Goal: Task Accomplishment & Management: Manage account settings

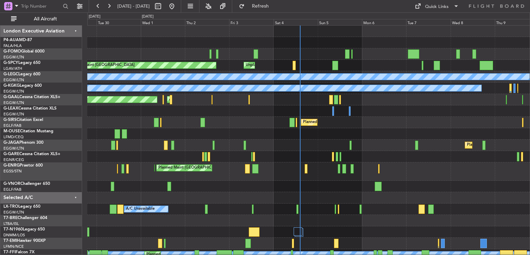
click at [338, 143] on div "Planned Maint [GEOGRAPHIC_DATA] Unplanned Maint [GEOGRAPHIC_DATA] A/C Unavailab…" at bounding box center [308, 166] width 442 height 280
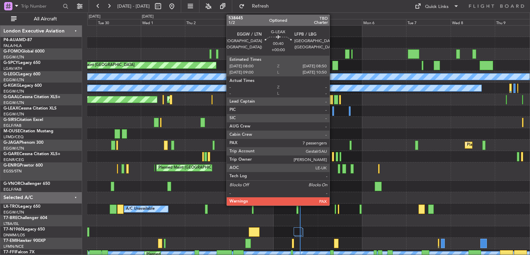
click at [333, 111] on div at bounding box center [333, 110] width 2 height 9
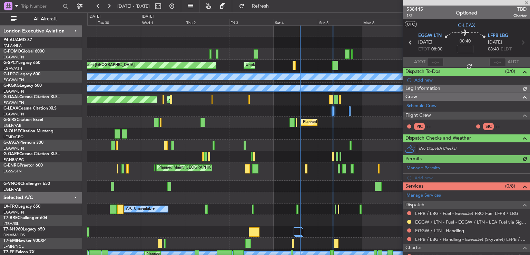
click at [413, 7] on span "538445" at bounding box center [414, 9] width 17 height 7
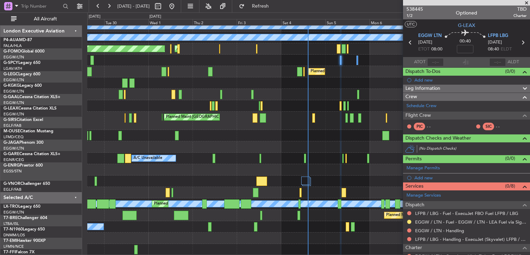
scroll to position [51, 0]
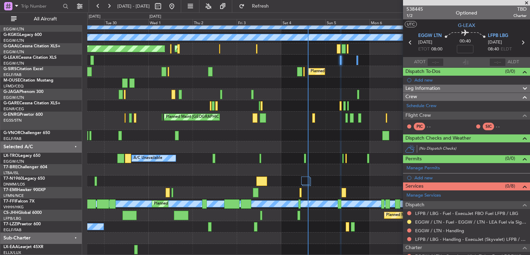
click at [312, 145] on div at bounding box center [308, 146] width 442 height 11
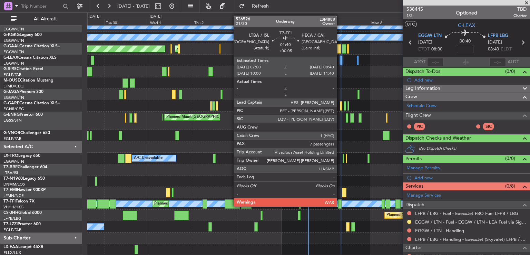
click at [340, 206] on div at bounding box center [339, 203] width 3 height 9
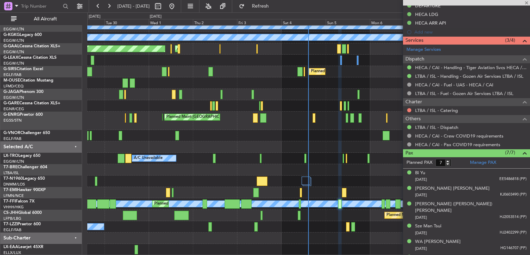
scroll to position [261, 0]
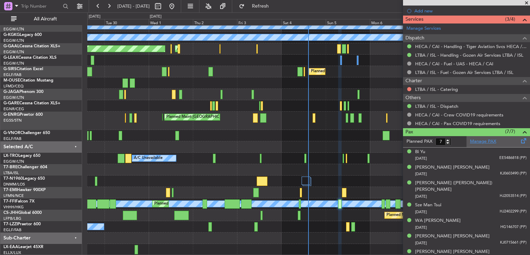
click at [478, 143] on link "Manage PAX" at bounding box center [483, 141] width 26 height 7
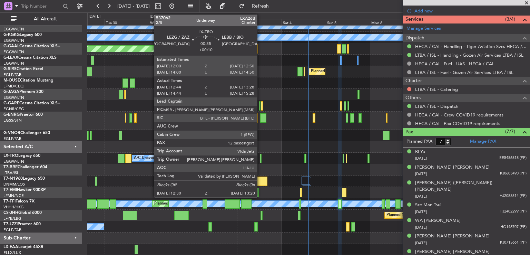
click at [260, 158] on div at bounding box center [261, 158] width 2 height 9
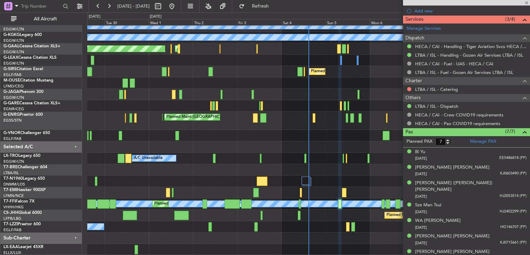
type input "+00:10"
type input "12:44"
type input "13:13"
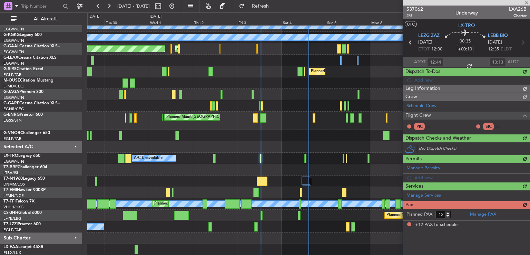
scroll to position [0, 0]
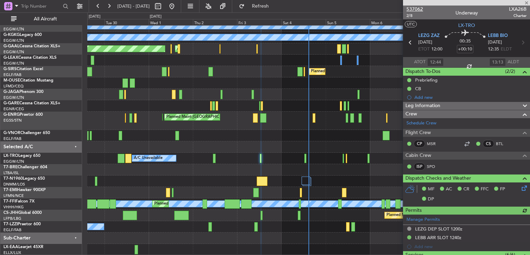
click at [413, 8] on span "537062" at bounding box center [414, 9] width 17 height 7
click at [177, 7] on button at bounding box center [171, 6] width 11 height 11
click at [527, 2] on span at bounding box center [526, 3] width 7 height 6
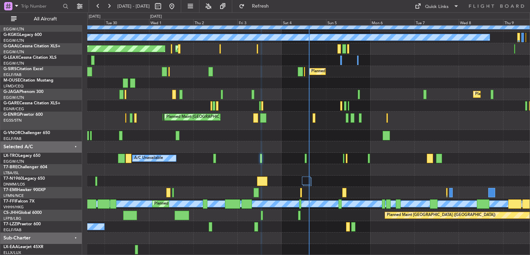
type input "0"
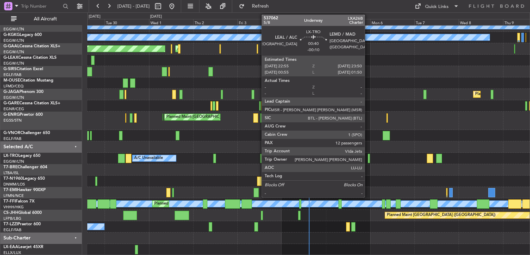
click at [368, 157] on div at bounding box center [369, 158] width 2 height 9
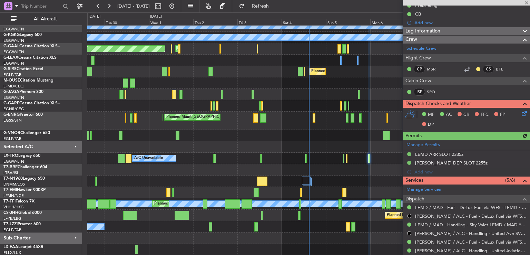
scroll to position [131, 0]
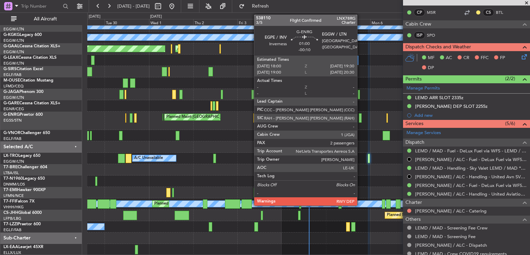
click at [360, 118] on div at bounding box center [360, 117] width 3 height 9
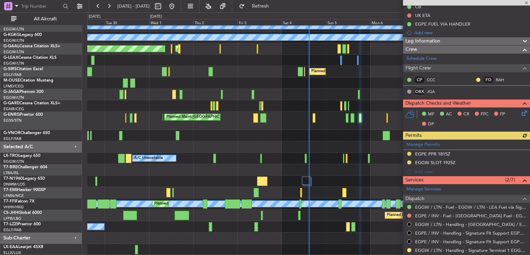
scroll to position [0, 0]
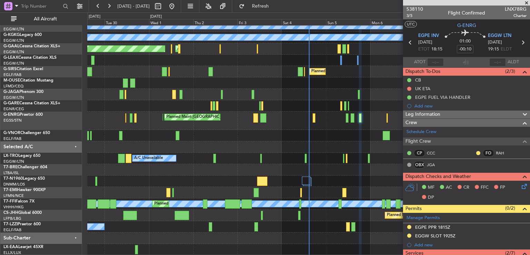
click at [526, 4] on span at bounding box center [526, 3] width 7 height 6
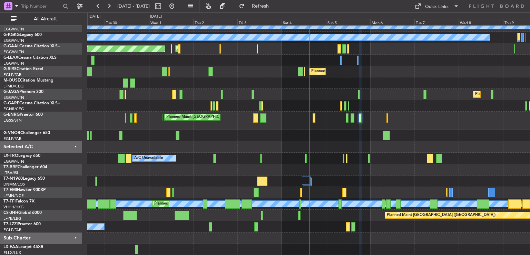
type input "0"
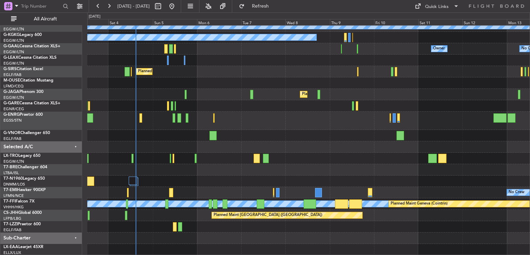
click at [177, 151] on div "Unplanned Maint [GEOGRAPHIC_DATA] Planned Maint [GEOGRAPHIC_DATA] A/C Unavailab…" at bounding box center [308, 115] width 442 height 280
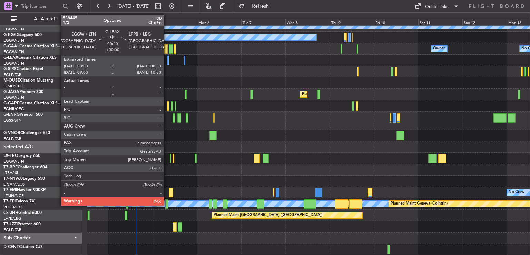
click at [167, 57] on div at bounding box center [168, 60] width 2 height 9
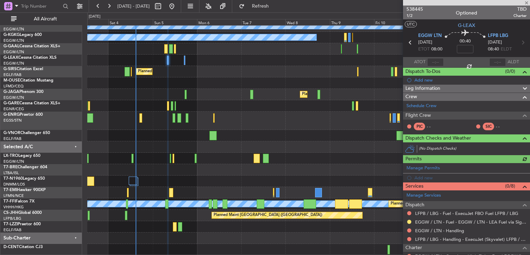
scroll to position [76, 0]
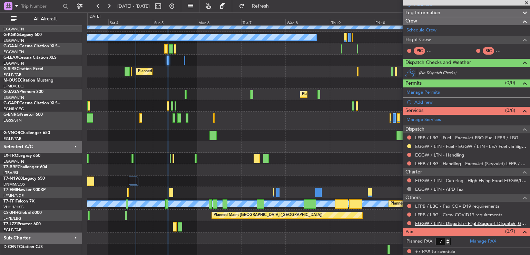
click at [430, 221] on link "EGGW / LTN - Dispatch - FlightSupport Dispatch [GEOGRAPHIC_DATA]" at bounding box center [470, 223] width 111 height 6
click at [197, 156] on div "Planned Maint Riga (Riga Intl) A/C Unavailable" at bounding box center [308, 158] width 442 height 11
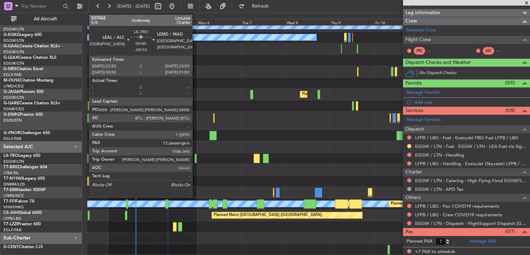
click at [195, 158] on div at bounding box center [196, 158] width 2 height 9
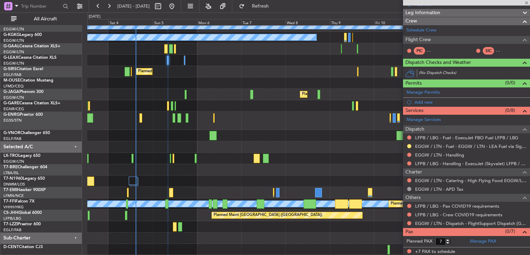
type input "-00:10"
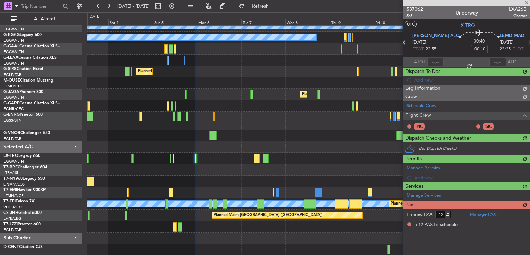
scroll to position [0, 0]
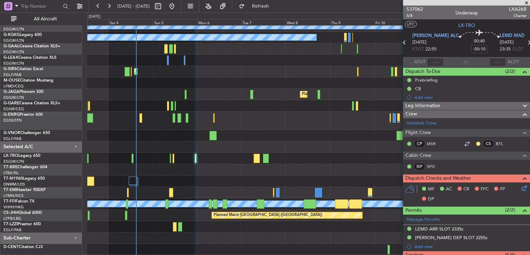
click at [526, 3] on span at bounding box center [526, 3] width 7 height 6
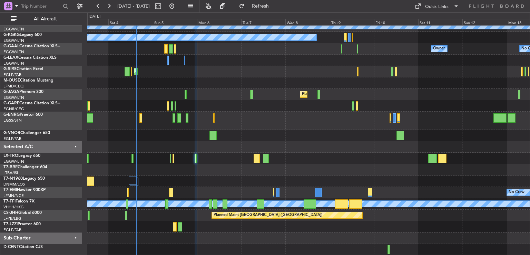
type input "0"
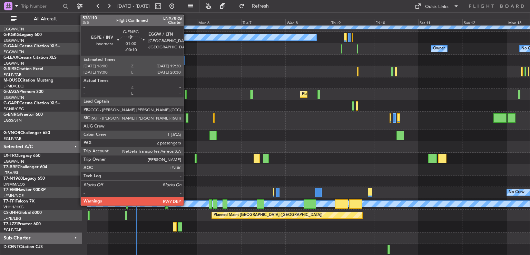
click at [187, 118] on div at bounding box center [187, 117] width 3 height 9
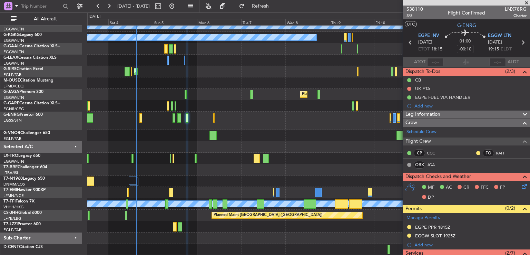
click at [524, 1] on span at bounding box center [526, 3] width 7 height 6
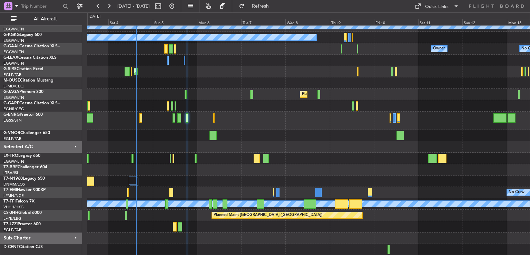
type input "0"
click at [429, 6] on div "Quick Links" at bounding box center [436, 6] width 23 height 7
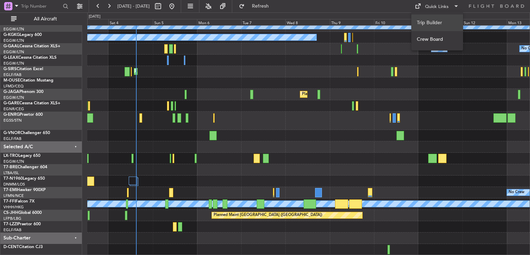
click at [430, 18] on button "Trip Builder" at bounding box center [437, 22] width 52 height 17
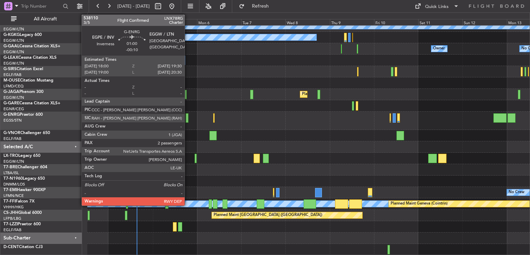
click at [188, 120] on div at bounding box center [187, 117] width 3 height 9
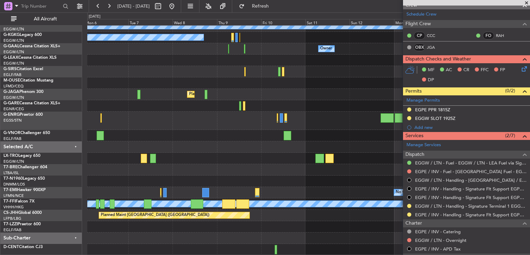
scroll to position [51, 0]
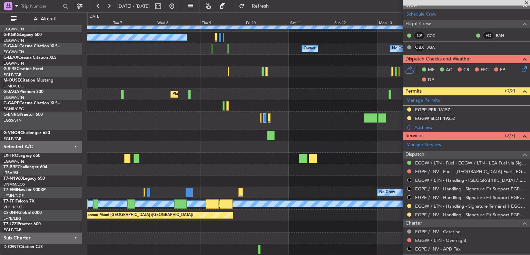
click at [174, 158] on div "Planned Maint Riga (Riga Intl)" at bounding box center [308, 158] width 442 height 11
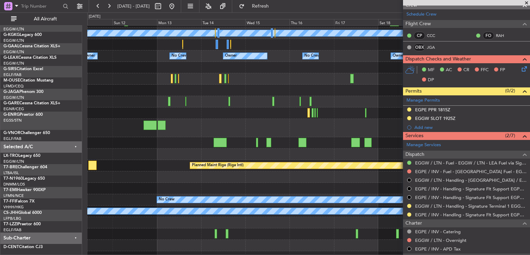
scroll to position [43, 0]
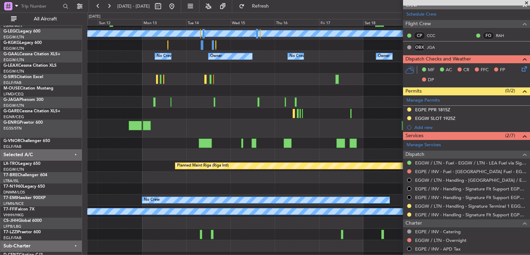
click at [156, 152] on div at bounding box center [308, 154] width 442 height 11
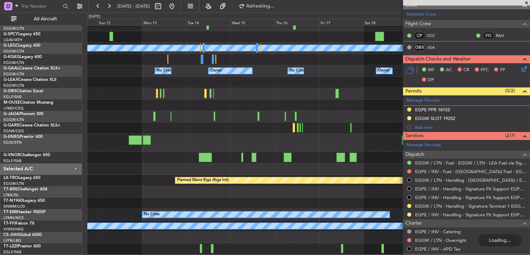
scroll to position [28, 0]
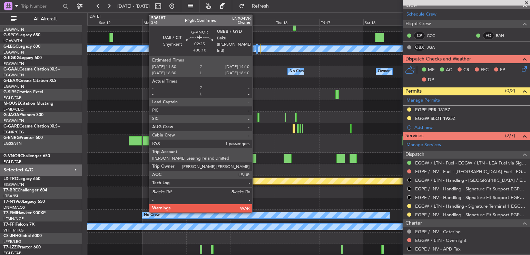
click at [255, 159] on div at bounding box center [254, 158] width 5 height 9
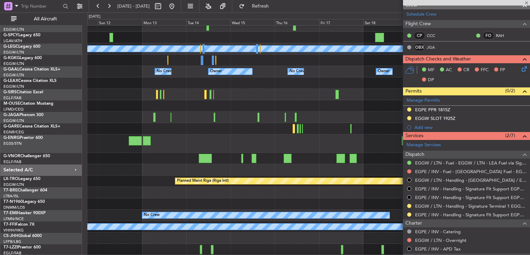
type input "+00:10"
type input "1"
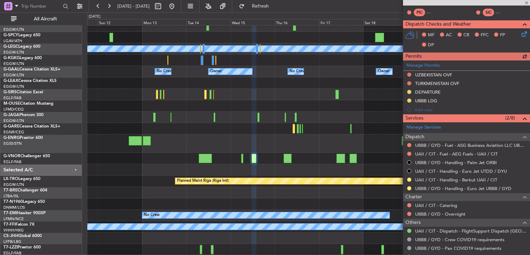
scroll to position [132, 0]
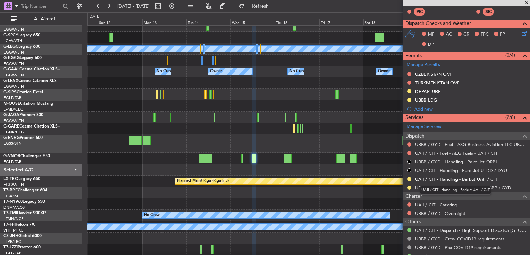
click at [451, 176] on link "UAII / CIT - Handling - Berkut UAII / CIT" at bounding box center [456, 179] width 82 height 6
click at [273, 6] on span "Refresh" at bounding box center [260, 6] width 29 height 5
click at [470, 177] on link "UAII / CIT - Handling - Berkut Air Svcs UAII / CIT" at bounding box center [465, 179] width 100 height 6
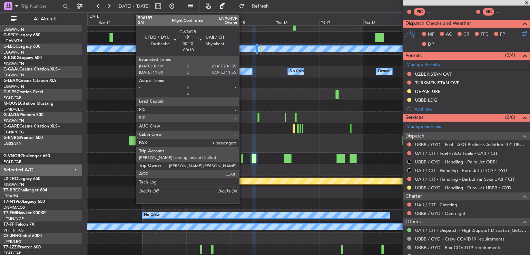
click at [242, 159] on div at bounding box center [242, 158] width 2 height 9
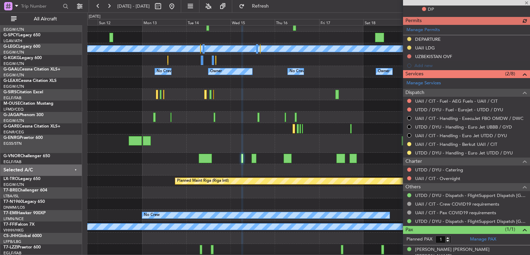
scroll to position [180, 0]
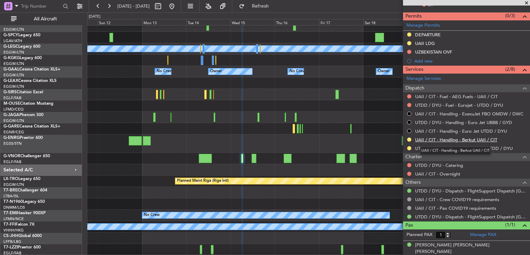
click at [432, 139] on link "UAII / CIT - Handling - Berkut UAII / CIT" at bounding box center [456, 140] width 82 height 6
click at [177, 6] on button at bounding box center [171, 6] width 11 height 11
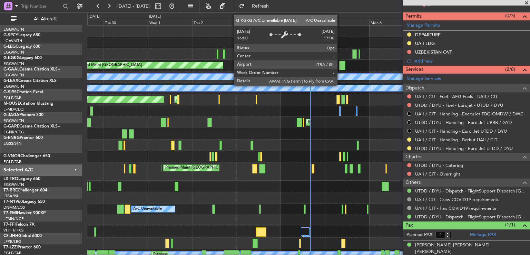
scroll to position [0, 0]
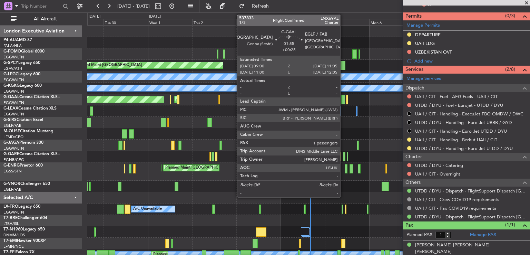
click at [343, 100] on div at bounding box center [343, 99] width 4 height 9
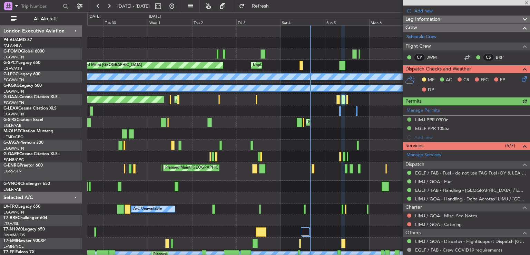
scroll to position [145, 0]
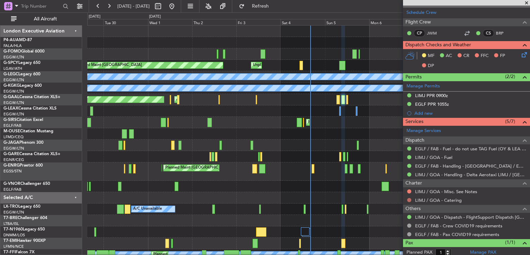
click at [409, 199] on button at bounding box center [409, 200] width 4 height 4
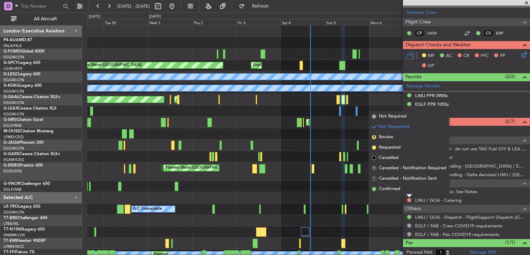
click at [392, 118] on span "Not Required" at bounding box center [393, 116] width 28 height 7
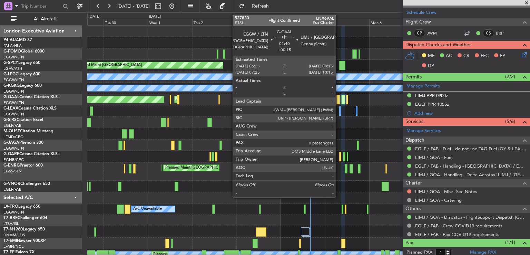
click at [339, 100] on div at bounding box center [337, 99] width 3 height 9
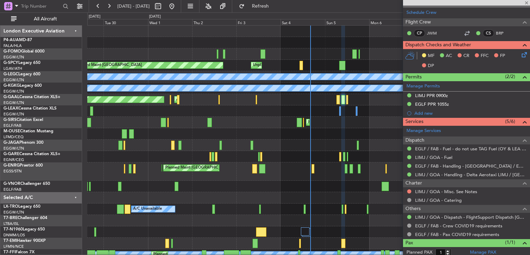
type input "+00:15"
type input "0"
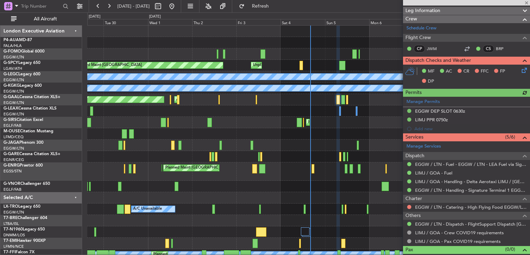
scroll to position [156, 0]
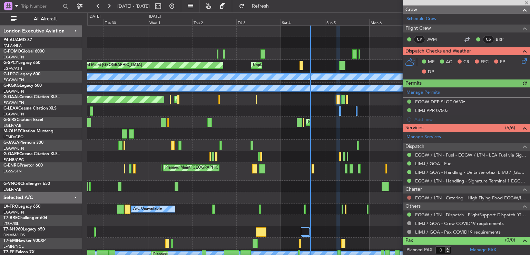
click at [409, 196] on button at bounding box center [409, 197] width 4 height 4
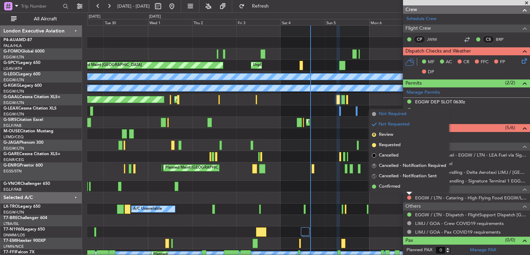
click at [394, 115] on span "Not Required" at bounding box center [393, 113] width 28 height 7
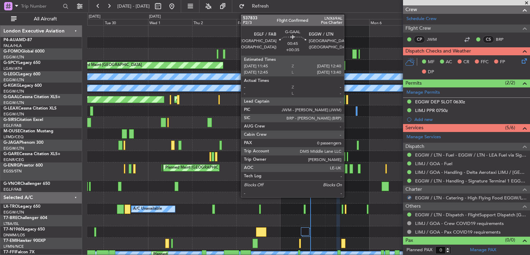
click at [347, 101] on div at bounding box center [347, 99] width 2 height 9
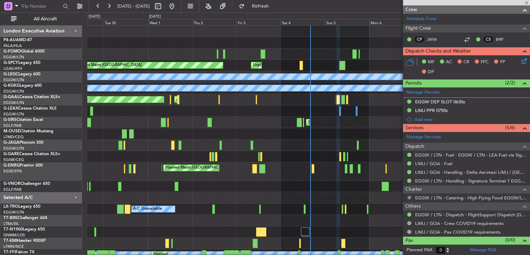
type input "+00:35"
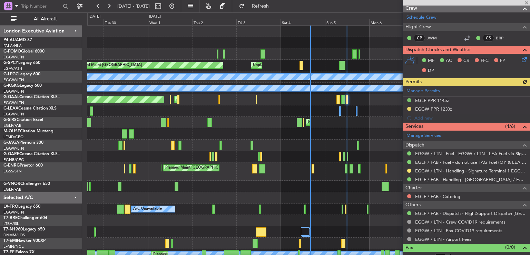
scroll to position [130, 0]
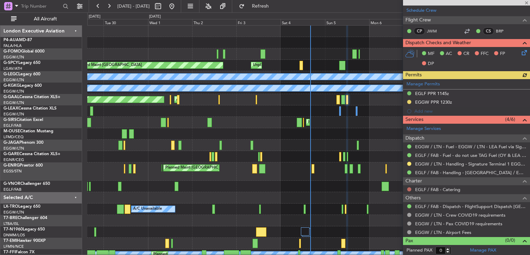
click at [408, 187] on button at bounding box center [409, 189] width 4 height 4
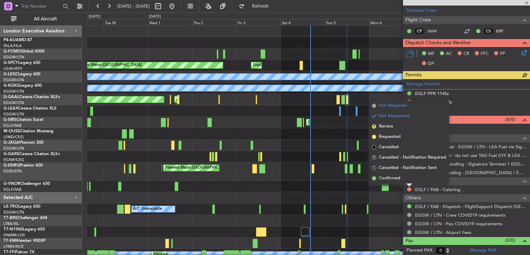
click at [389, 107] on span "Not Required" at bounding box center [393, 105] width 28 height 7
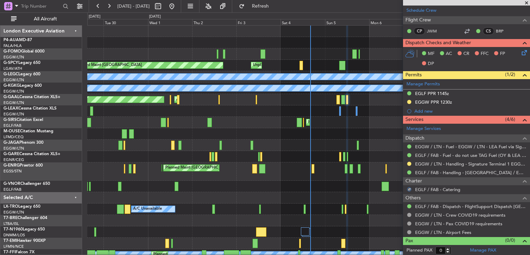
click at [526, 3] on span at bounding box center [526, 3] width 7 height 6
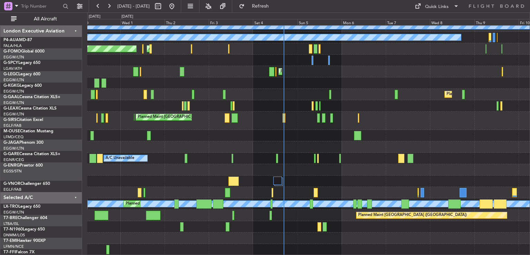
scroll to position [51, 0]
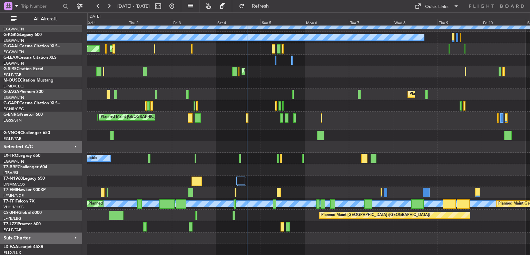
click at [262, 136] on div "Planned Maint [GEOGRAPHIC_DATA] Unplanned Maint [GEOGRAPHIC_DATA] A/C Unavailab…" at bounding box center [308, 115] width 442 height 280
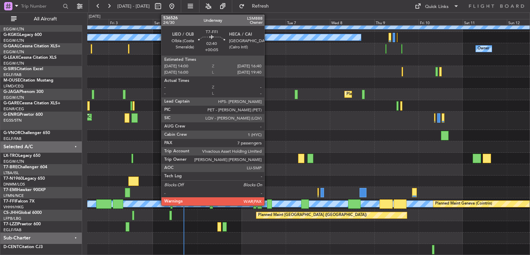
click at [267, 203] on div at bounding box center [269, 203] width 5 height 9
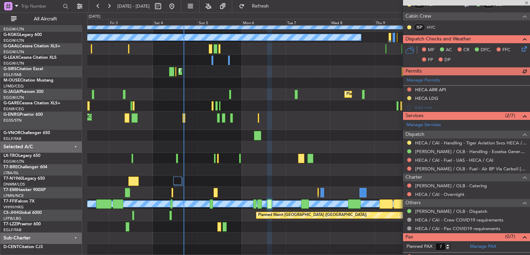
scroll to position [161, 0]
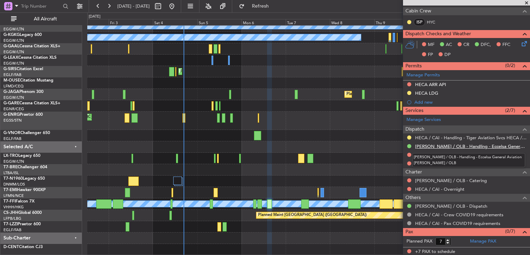
click at [455, 143] on link "[PERSON_NAME] / OLB - Handling - Eccelsa General Aviation [PERSON_NAME] / OLB" at bounding box center [470, 146] width 111 height 6
click at [446, 133] on div "HECA / CAI - Handling - Tiger Aviation Svcs HECA / CAI" at bounding box center [466, 137] width 127 height 9
click at [447, 135] on link "HECA / CAI - Handling - Tiger Aviation Svcs HECA / CAI" at bounding box center [470, 138] width 111 height 6
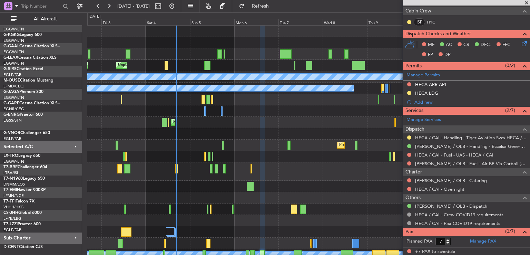
scroll to position [0, 0]
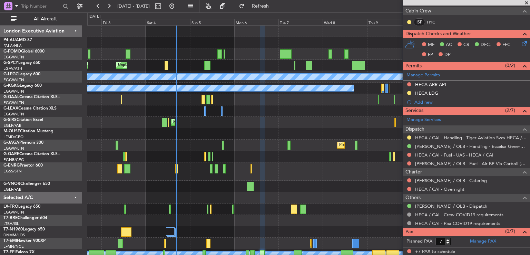
click at [260, 134] on div "Planned Maint [GEOGRAPHIC_DATA] Unplanned Maint [GEOGRAPHIC_DATA] A/C Unavailab…" at bounding box center [308, 166] width 442 height 280
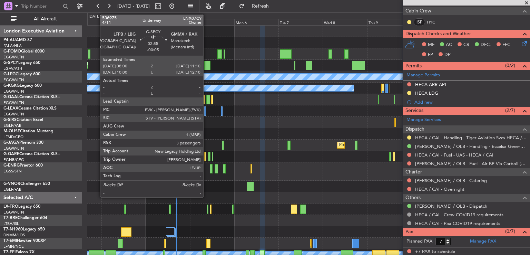
click at [206, 65] on div at bounding box center [207, 65] width 6 height 9
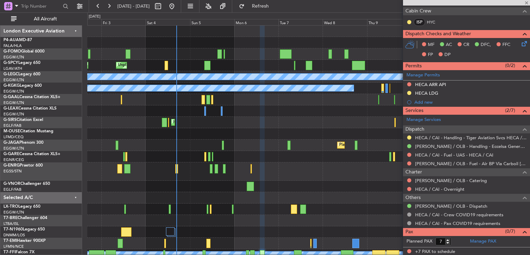
type input "-00:05"
type input "3"
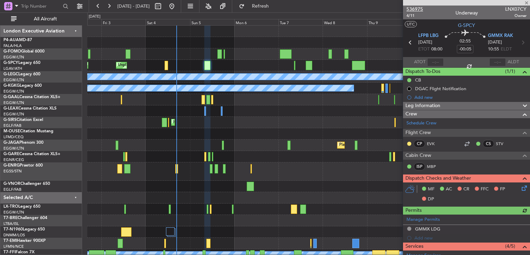
click at [417, 10] on span "536975" at bounding box center [414, 9] width 17 height 7
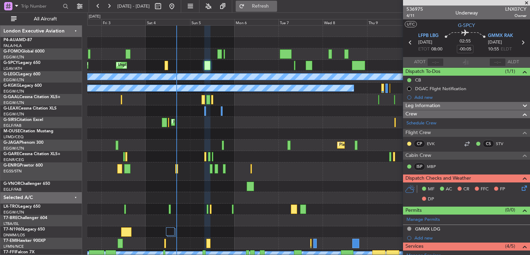
click at [272, 7] on span "Refresh" at bounding box center [260, 6] width 29 height 5
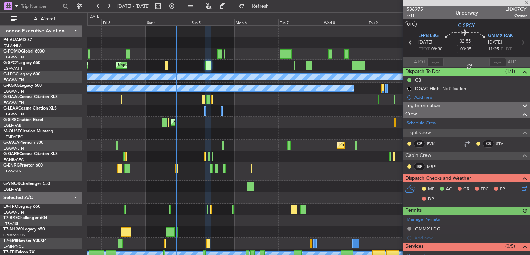
scroll to position [165, 0]
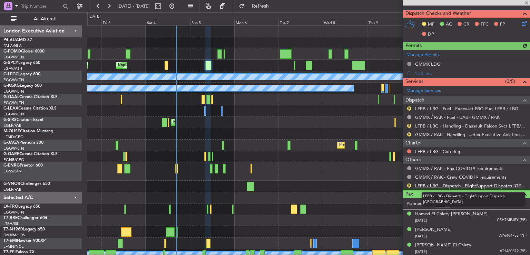
click at [436, 185] on link "LFPB / LBG - Dispatch - FlightSupport Dispatch [GEOGRAPHIC_DATA]" at bounding box center [470, 186] width 111 height 6
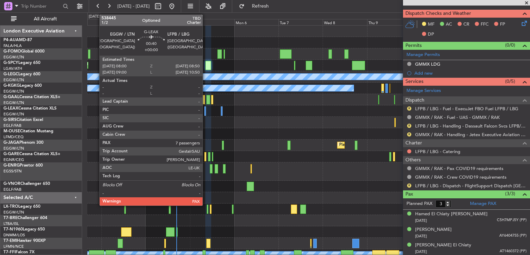
click at [206, 111] on div at bounding box center [205, 110] width 2 height 9
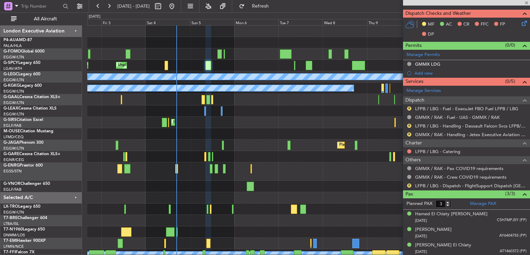
type input "7"
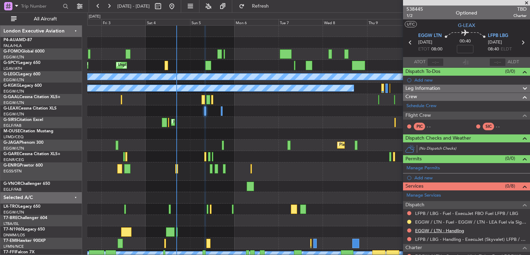
click at [431, 228] on link "EGGW / LTN - Handling" at bounding box center [439, 230] width 49 height 6
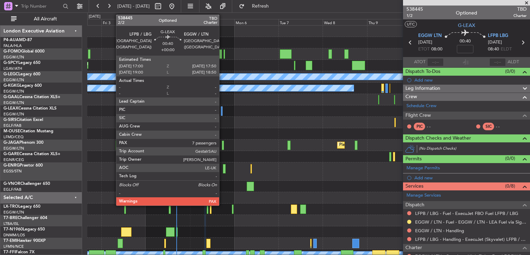
click at [222, 112] on div at bounding box center [222, 110] width 2 height 9
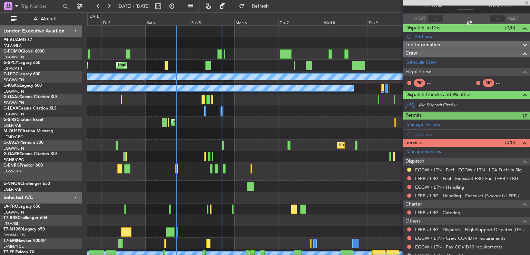
scroll to position [84, 0]
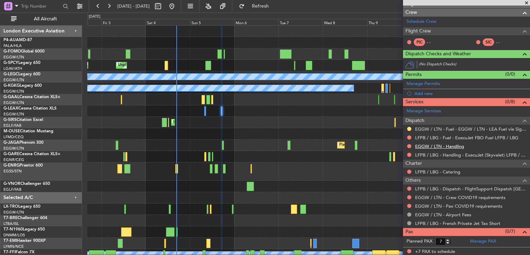
click at [432, 145] on link "EGGW / LTN - Handling" at bounding box center [439, 146] width 49 height 6
click at [275, 7] on span "Refresh" at bounding box center [260, 6] width 29 height 5
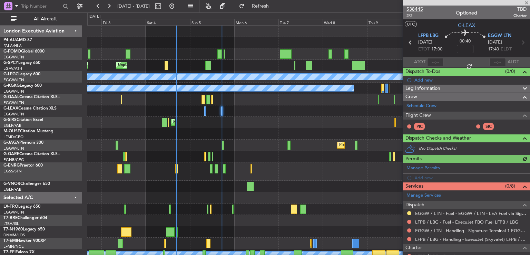
click at [417, 8] on span "538445" at bounding box center [414, 9] width 17 height 7
click at [275, 4] on span "Refresh" at bounding box center [260, 6] width 29 height 5
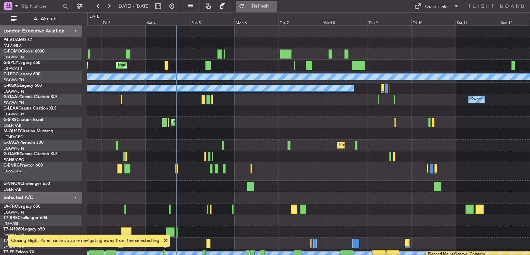
click at [274, 10] on button "Refresh" at bounding box center [256, 6] width 41 height 11
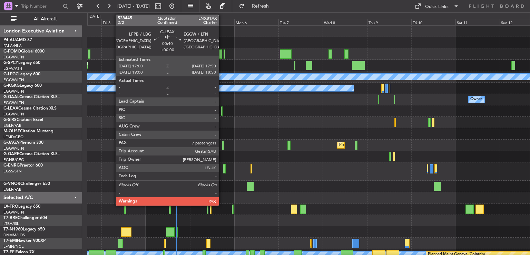
click at [222, 111] on div at bounding box center [222, 110] width 2 height 9
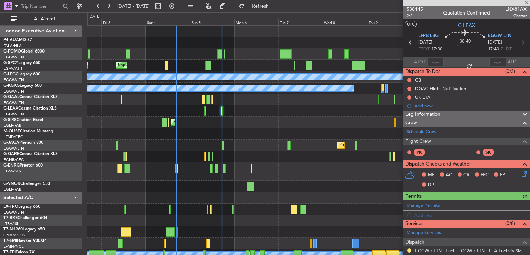
scroll to position [43, 0]
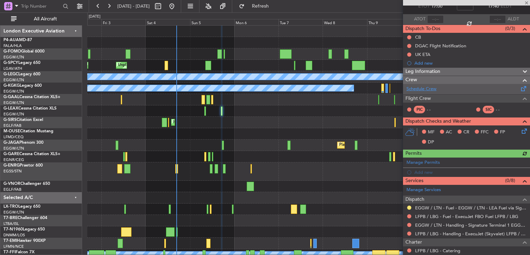
click at [426, 86] on link "Schedule Crew" at bounding box center [421, 89] width 30 height 7
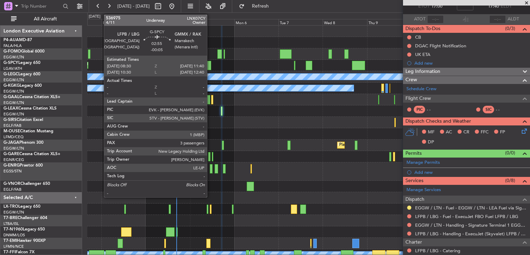
click at [210, 65] on div at bounding box center [208, 65] width 6 height 9
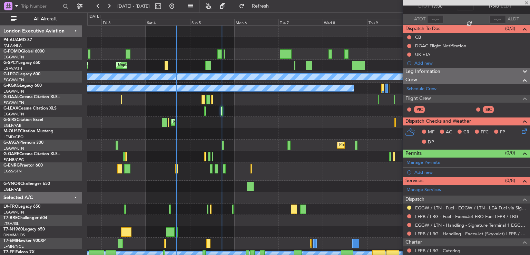
type input "-00:05"
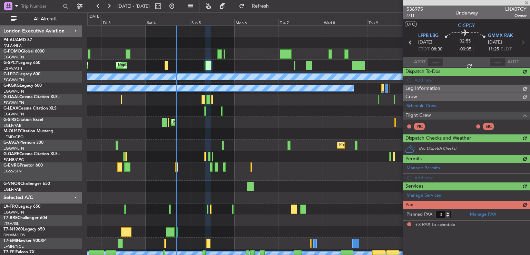
scroll to position [0, 0]
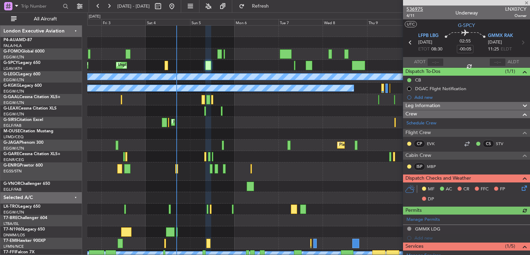
click at [414, 9] on span "536975" at bounding box center [414, 9] width 17 height 7
click at [106, 6] on button at bounding box center [109, 6] width 11 height 11
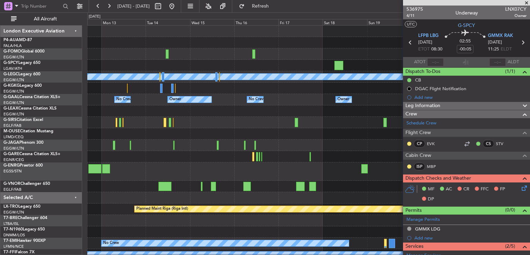
click at [527, 2] on span at bounding box center [526, 3] width 7 height 6
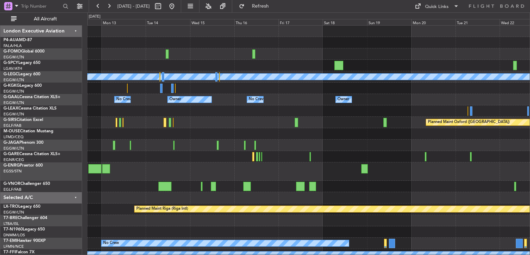
type input "0"
click at [177, 3] on button at bounding box center [171, 6] width 11 height 11
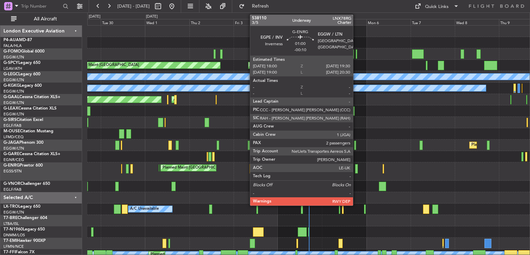
click at [356, 170] on div at bounding box center [356, 168] width 3 height 9
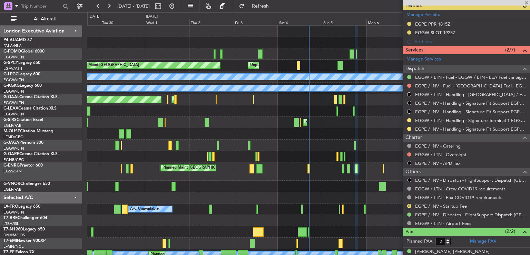
scroll to position [218, 0]
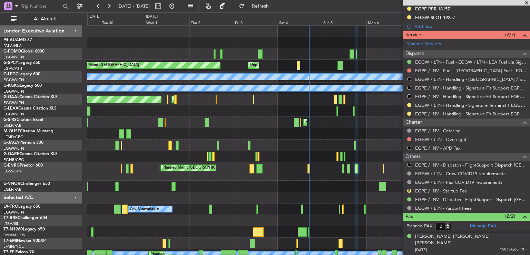
click at [527, 3] on span at bounding box center [526, 3] width 7 height 6
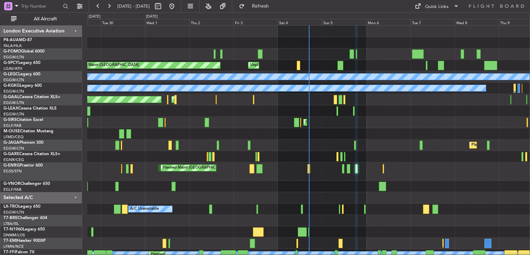
type input "0"
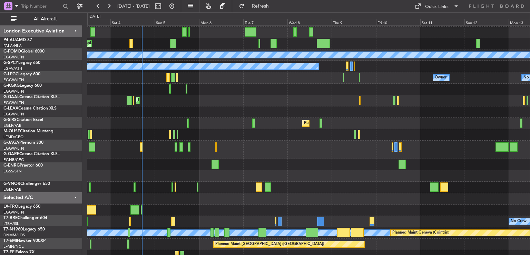
scroll to position [22, 0]
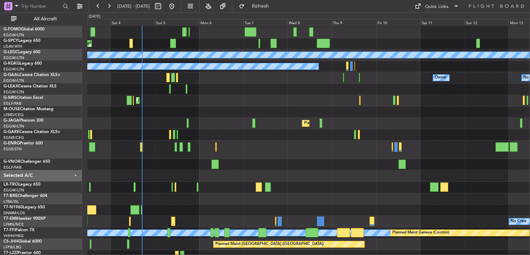
click at [166, 142] on div "Planned Maint London (Stansted) Planned Maint London (Stansted)" at bounding box center [308, 149] width 442 height 18
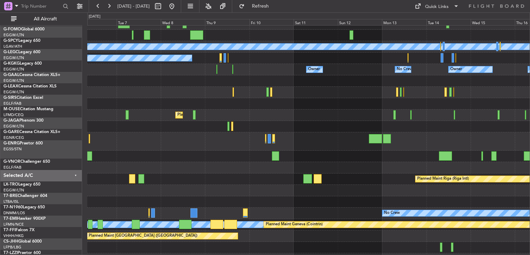
scroll to position [30, 0]
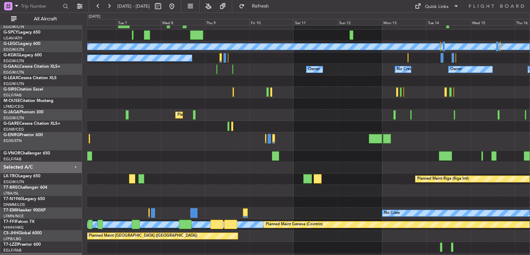
click at [240, 162] on div at bounding box center [308, 167] width 442 height 11
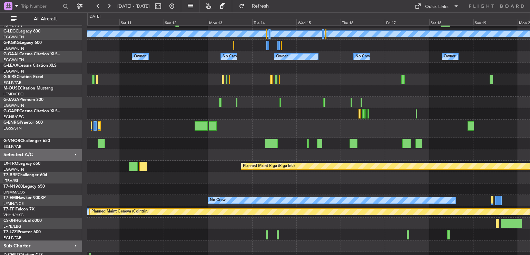
click at [106, 141] on div at bounding box center [308, 143] width 442 height 11
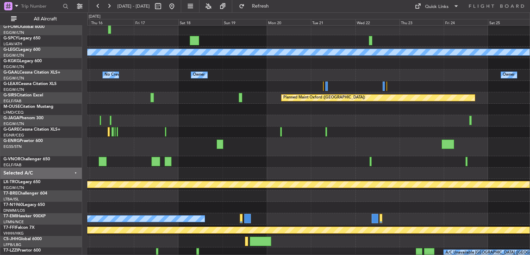
click at [119, 152] on div at bounding box center [308, 147] width 442 height 18
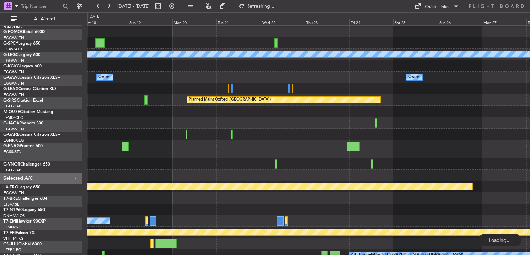
scroll to position [21, 0]
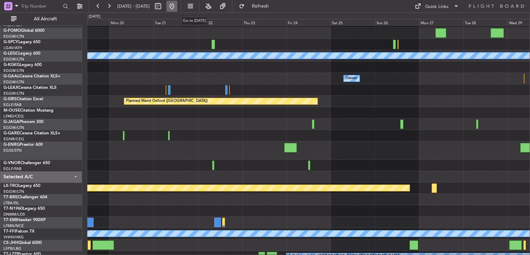
click at [177, 6] on button at bounding box center [171, 6] width 11 height 11
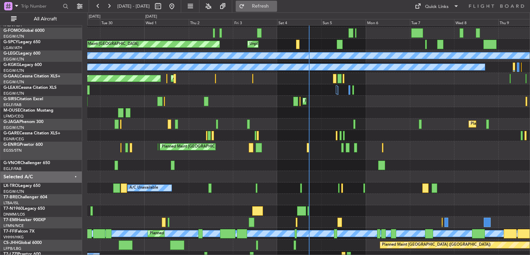
click at [277, 1] on button "Refresh" at bounding box center [256, 6] width 41 height 11
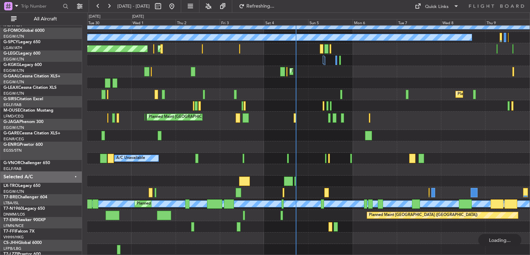
scroll to position [51, 0]
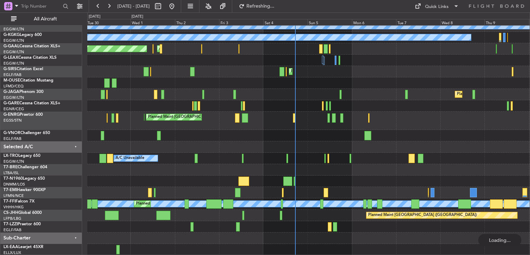
click at [316, 76] on div "Planned Maint Bremen Unplanned Maint Bremen A/C Unavailable London (Luton) A/C …" at bounding box center [308, 115] width 442 height 280
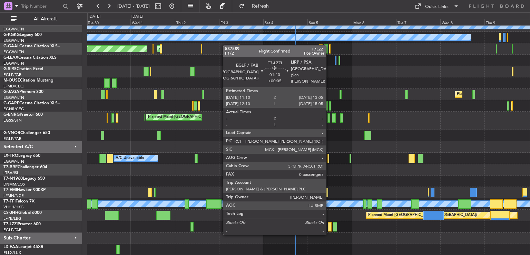
click at [329, 227] on div at bounding box center [330, 226] width 4 height 9
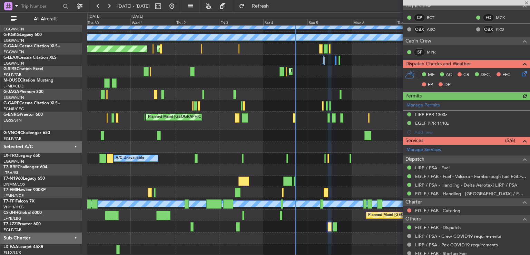
scroll to position [191, 0]
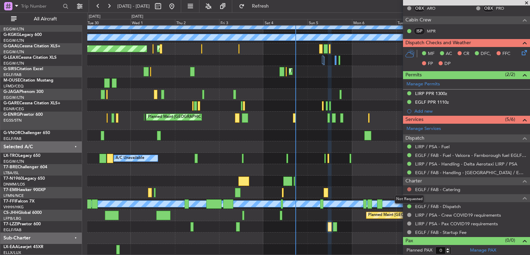
click at [408, 188] on button at bounding box center [409, 189] width 4 height 4
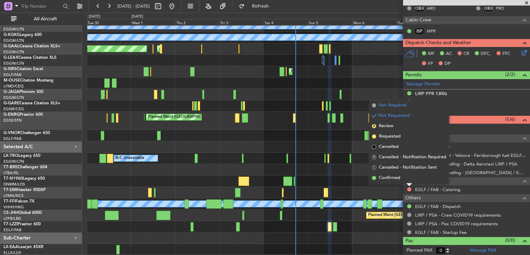
click at [385, 103] on span "Not Required" at bounding box center [393, 105] width 28 height 7
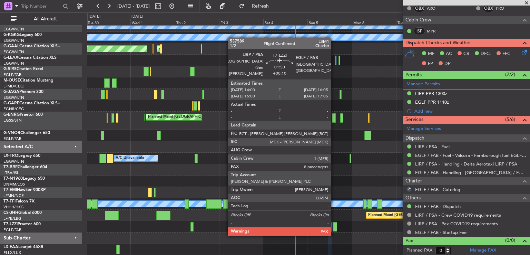
click at [334, 228] on div at bounding box center [335, 226] width 4 height 9
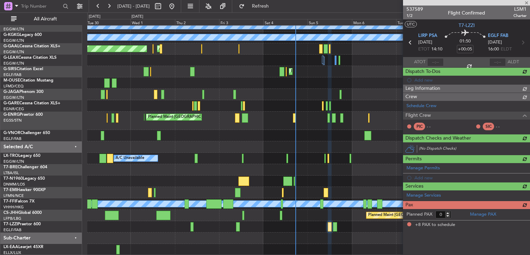
type input "+00:10"
type input "8"
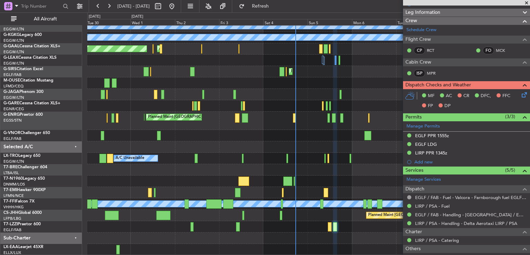
scroll to position [192, 0]
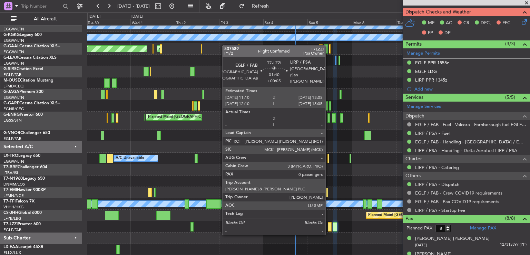
click at [328, 227] on div at bounding box center [330, 226] width 4 height 9
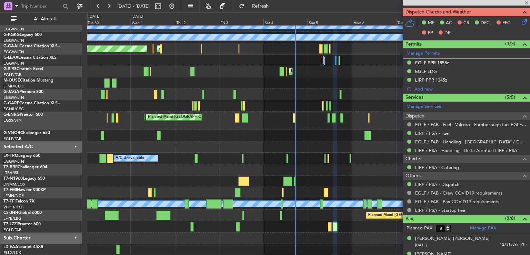
type input "+00:05"
type input "0"
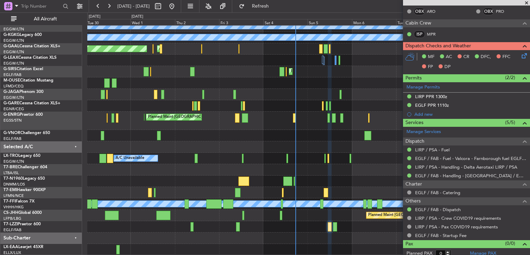
scroll to position [191, 0]
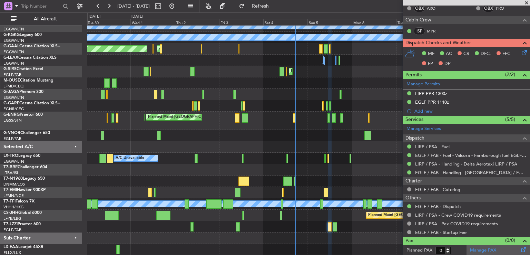
click at [482, 247] on link "Manage PAX" at bounding box center [483, 250] width 26 height 7
click at [275, 7] on span "Refresh" at bounding box center [260, 6] width 29 height 5
click at [440, 206] on link "EGLF / FAB - Dispatch" at bounding box center [438, 206] width 46 height 6
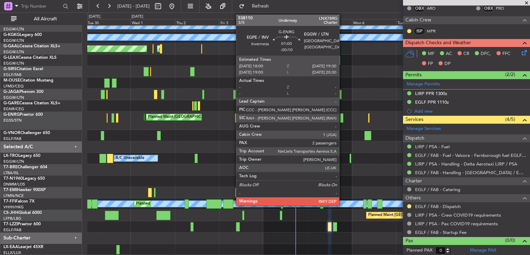
click at [342, 116] on div at bounding box center [341, 117] width 3 height 9
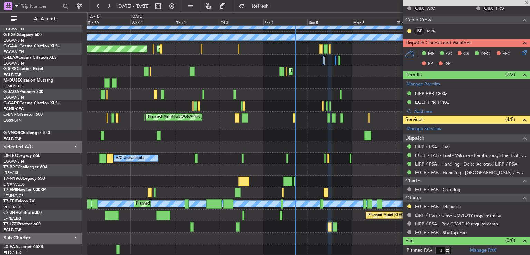
type input "-00:10"
type input "2"
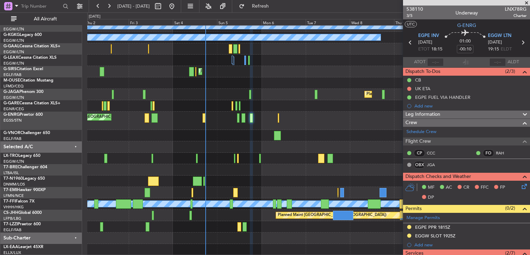
scroll to position [51, 0]
click at [260, 160] on div "Planned Maint Bremen Unplanned Maint Bremen A/C Unavailable London (Luton) A/C …" at bounding box center [308, 115] width 442 height 280
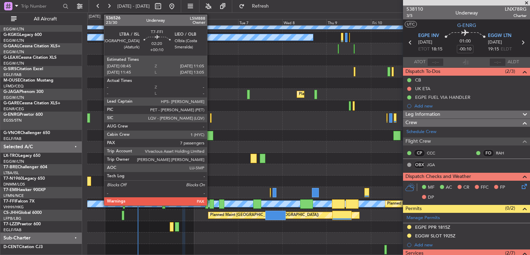
click at [210, 204] on div at bounding box center [211, 203] width 4 height 9
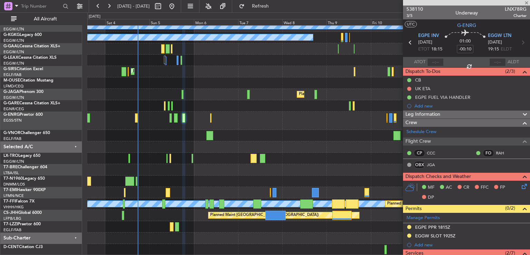
type input "+00:10"
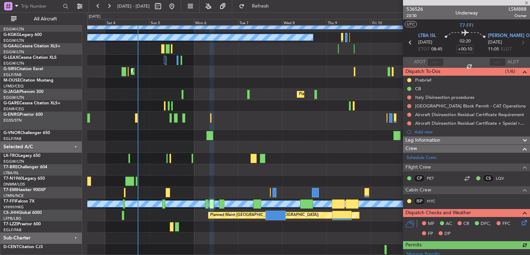
scroll to position [179, 0]
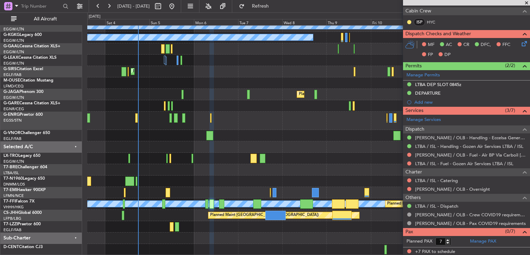
click at [527, 3] on span at bounding box center [526, 3] width 7 height 6
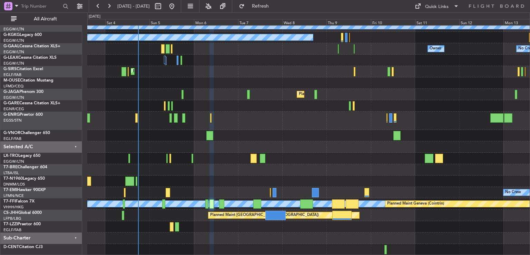
type input "0"
click at [177, 7] on button at bounding box center [171, 6] width 11 height 11
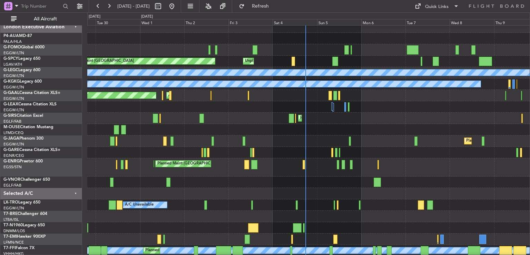
click at [387, 127] on div at bounding box center [308, 129] width 442 height 11
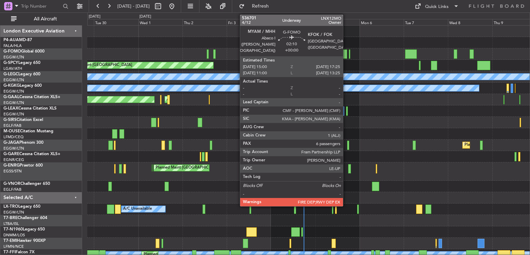
click at [346, 53] on div at bounding box center [345, 53] width 4 height 9
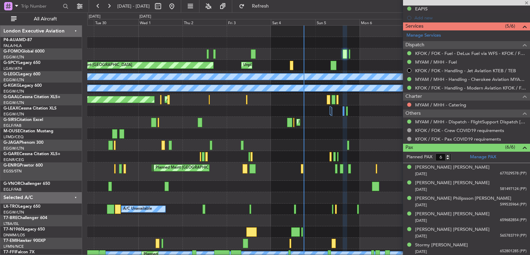
scroll to position [262, 0]
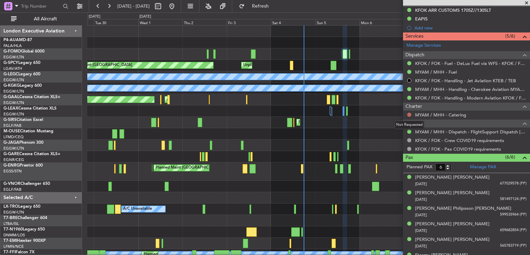
click at [409, 114] on button at bounding box center [409, 114] width 4 height 4
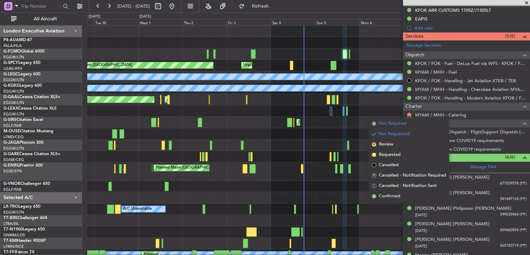
click at [389, 126] on span "Not Required" at bounding box center [393, 123] width 28 height 7
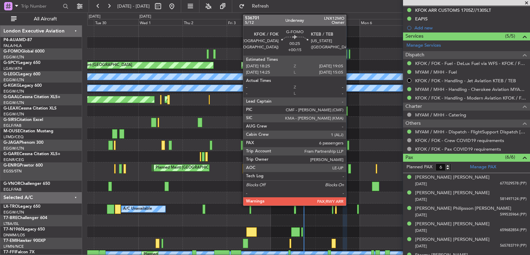
click at [349, 55] on div at bounding box center [349, 53] width 1 height 9
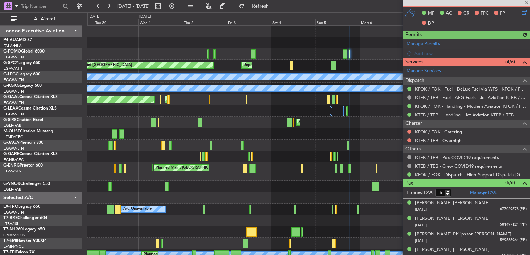
scroll to position [210, 0]
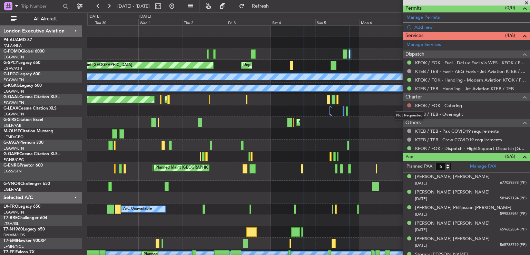
click at [410, 103] on button at bounding box center [409, 105] width 4 height 4
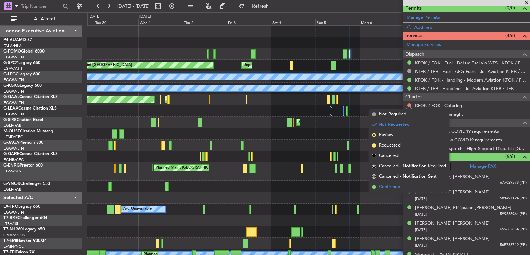
click at [385, 186] on span "Confirmed" at bounding box center [389, 186] width 21 height 7
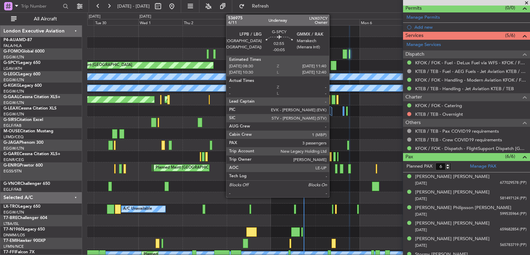
click at [332, 66] on div at bounding box center [334, 65] width 6 height 9
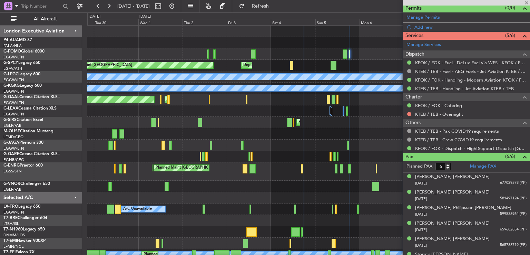
type input "-00:05"
type input "3"
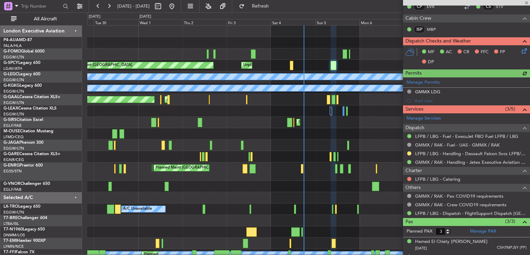
scroll to position [139, 0]
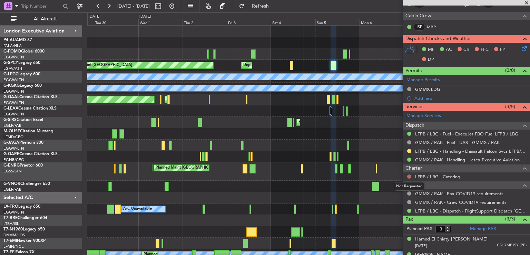
click at [409, 174] on button at bounding box center [409, 176] width 4 height 4
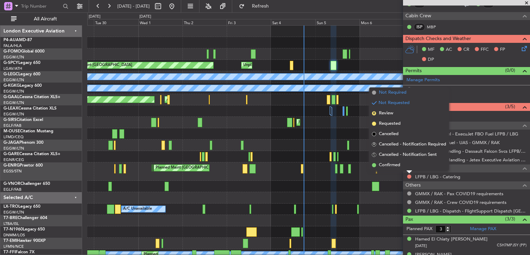
click at [393, 91] on span "Not Required" at bounding box center [393, 92] width 28 height 7
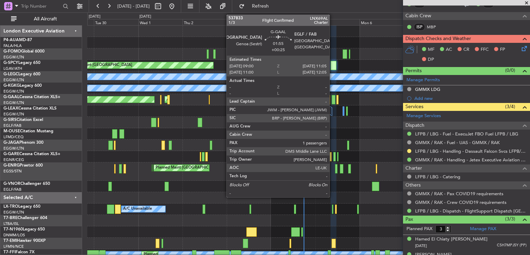
click at [333, 99] on div at bounding box center [334, 99] width 4 height 9
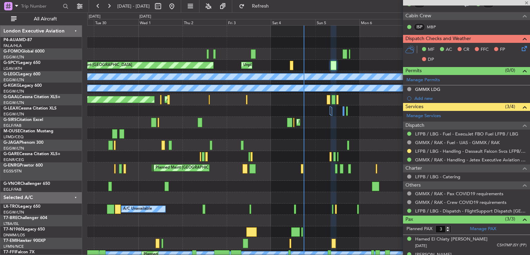
type input "+00:25"
type input "1"
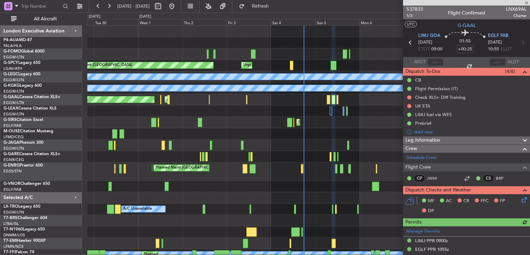
scroll to position [163, 0]
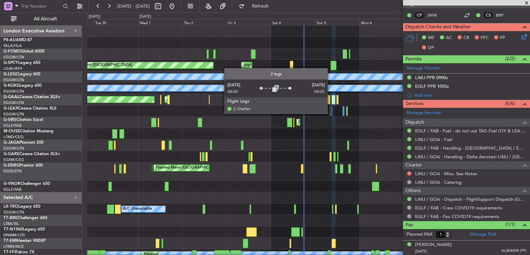
click at [331, 113] on div at bounding box center [331, 110] width 2 height 8
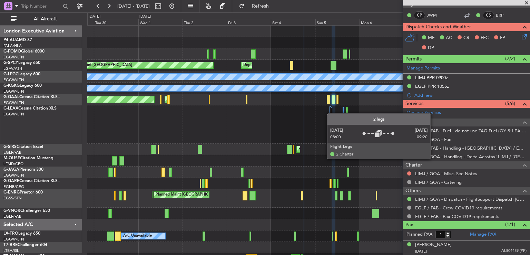
click at [331, 113] on div at bounding box center [331, 110] width 2 height 8
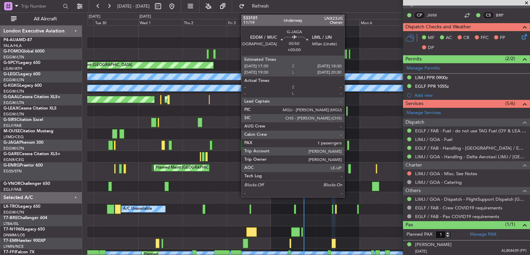
click at [347, 144] on div at bounding box center [348, 144] width 2 height 9
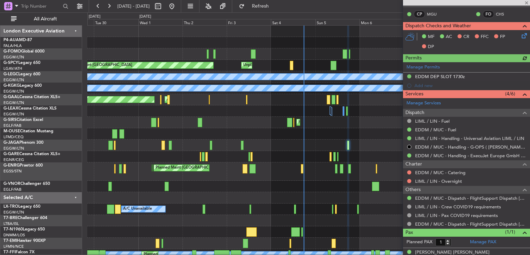
scroll to position [180, 0]
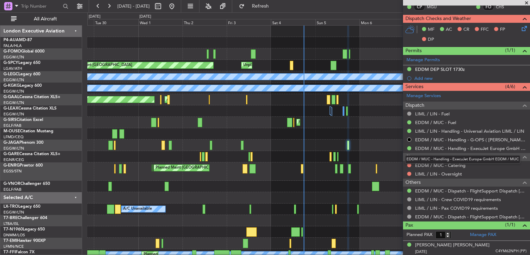
click at [409, 164] on mat-tooltip-component "EDDM / MUC - Handling - ExecuJet Europe GmbH EDDM / MUC" at bounding box center [462, 159] width 125 height 18
click at [408, 164] on button at bounding box center [409, 165] width 4 height 4
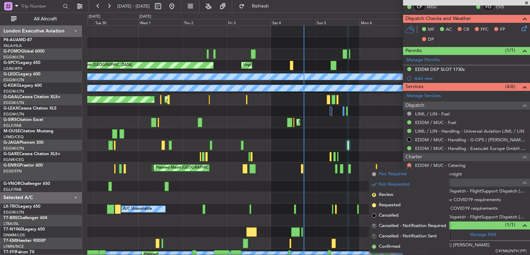
click at [392, 172] on span "Not Required" at bounding box center [393, 173] width 28 height 7
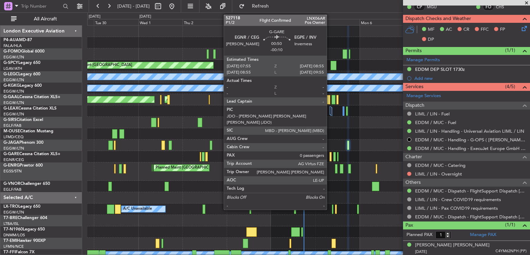
click at [330, 159] on div at bounding box center [331, 156] width 2 height 9
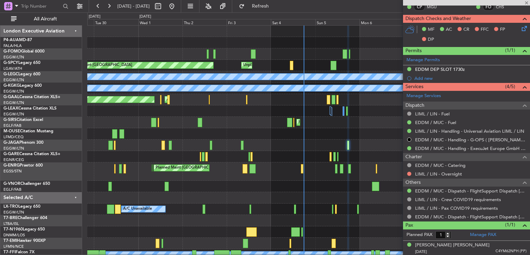
type input "-00:10"
type input "0"
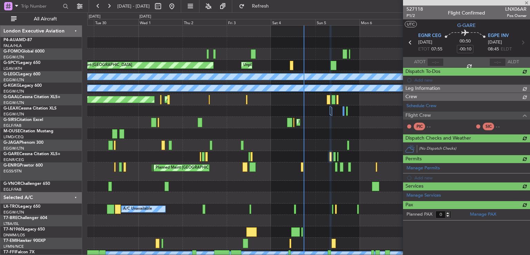
scroll to position [0, 0]
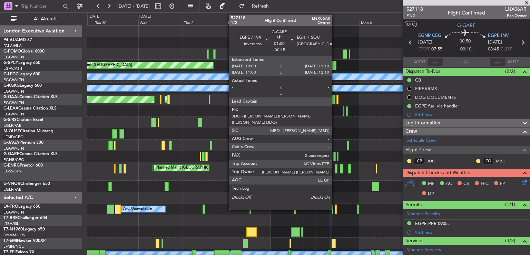
click at [335, 156] on div at bounding box center [334, 156] width 2 height 9
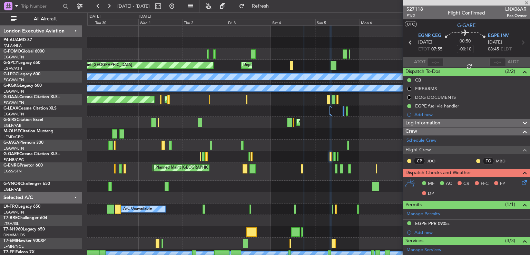
type input "-00:15"
type input "2"
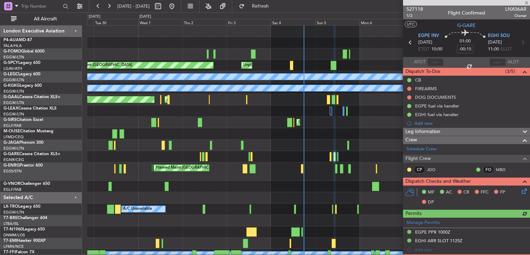
scroll to position [158, 0]
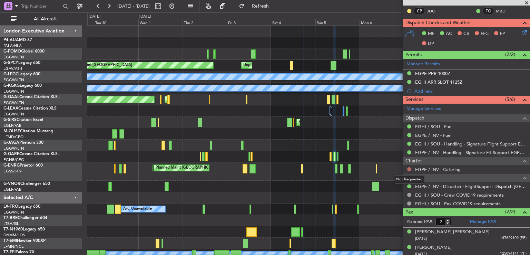
click at [409, 167] on button at bounding box center [409, 169] width 4 height 4
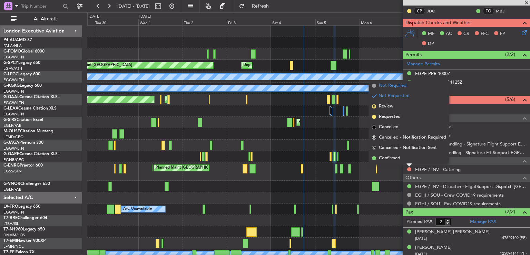
click at [383, 87] on span "Not Required" at bounding box center [393, 85] width 28 height 7
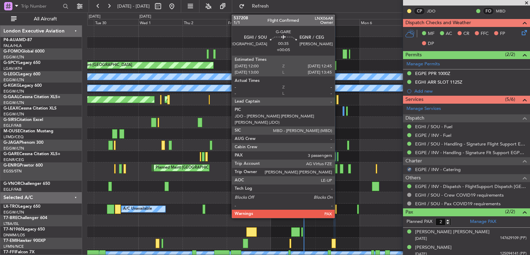
click at [338, 158] on div at bounding box center [338, 156] width 2 height 9
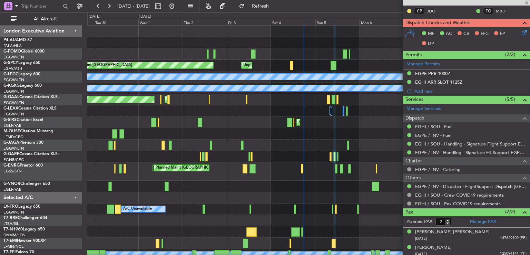
type input "+00:05"
type input "3"
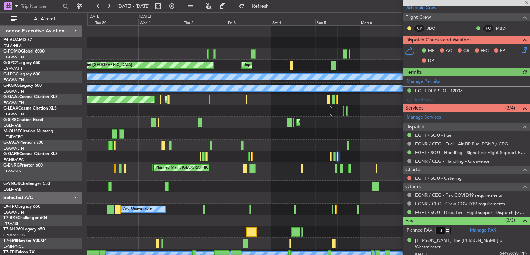
scroll to position [153, 0]
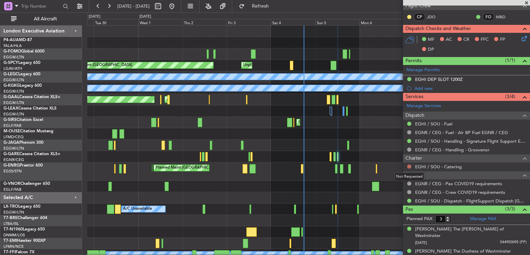
click at [410, 166] on button at bounding box center [409, 166] width 4 height 4
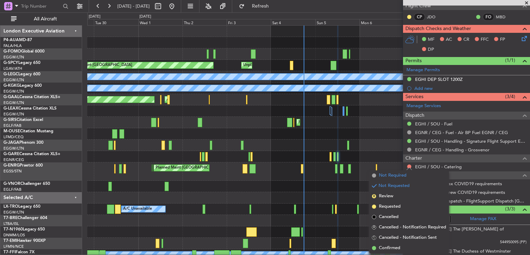
click at [385, 177] on span "Not Required" at bounding box center [393, 175] width 28 height 7
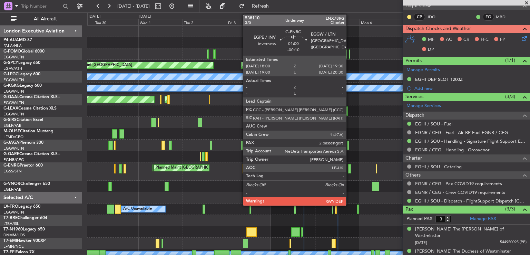
click at [349, 169] on div at bounding box center [349, 168] width 3 height 9
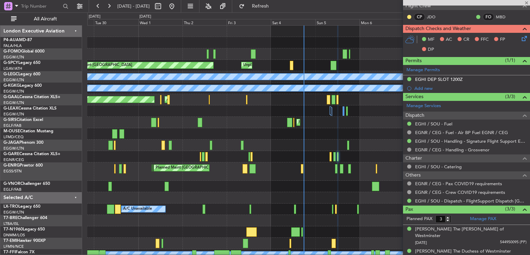
type input "-00:10"
type input "2"
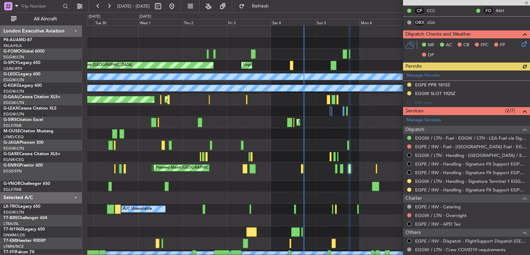
scroll to position [141, 0]
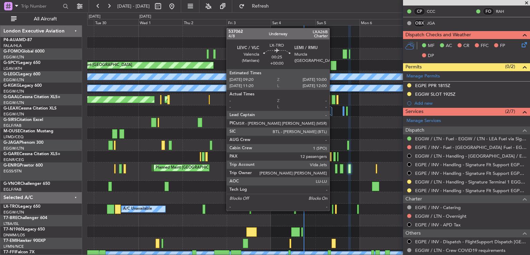
click at [333, 210] on div at bounding box center [332, 208] width 1 height 9
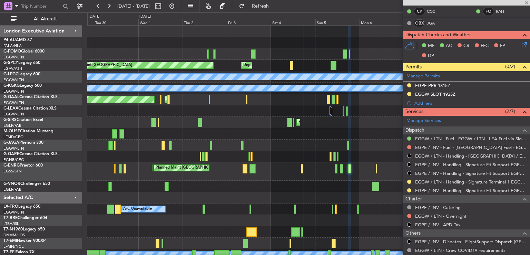
type input "12"
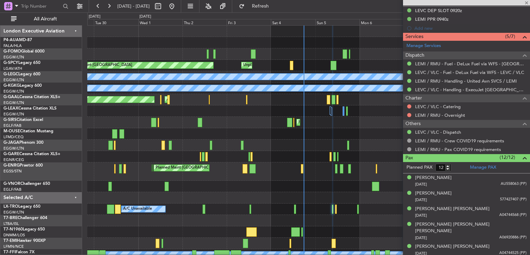
scroll to position [217, 0]
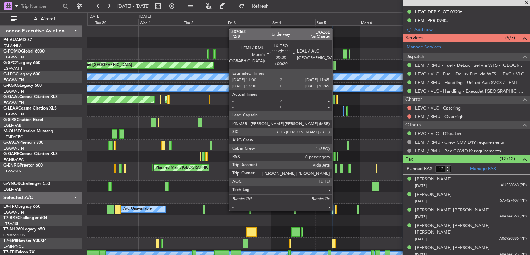
click at [335, 210] on div at bounding box center [336, 208] width 2 height 9
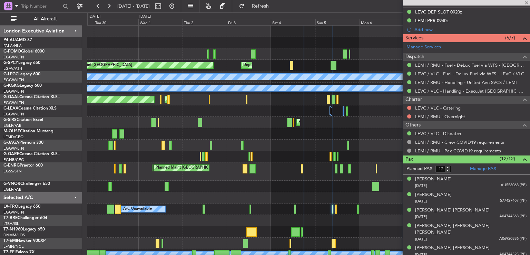
type input "+00:20"
type input "0"
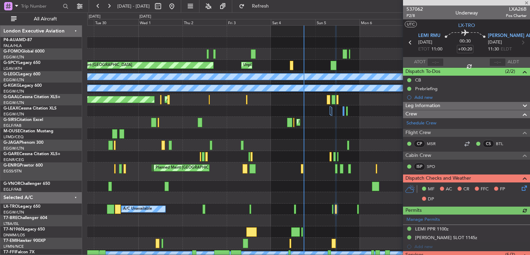
scroll to position [135, 0]
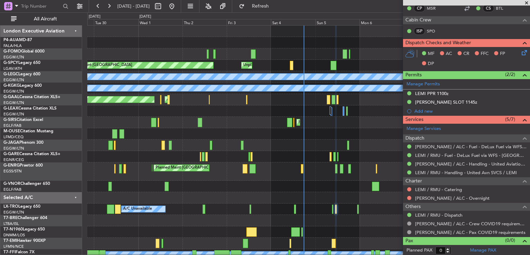
click at [356, 207] on div "A/C Unavailable Planned Maint London (Luton)" at bounding box center [308, 208] width 442 height 11
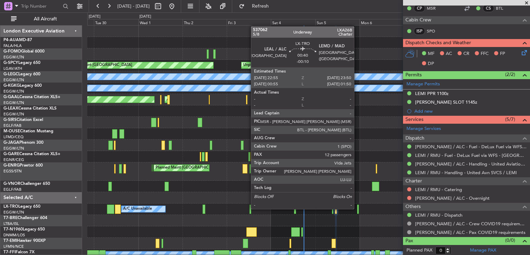
click at [357, 208] on div at bounding box center [358, 208] width 2 height 9
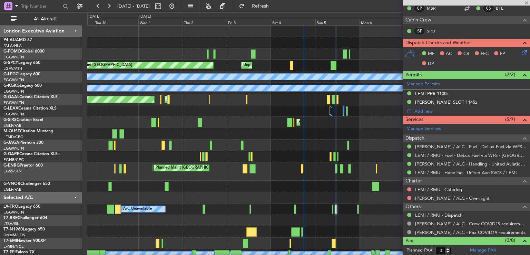
type input "-00:10"
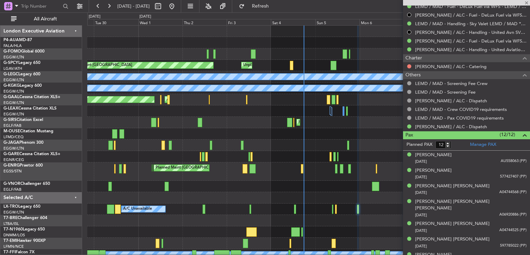
scroll to position [285, 0]
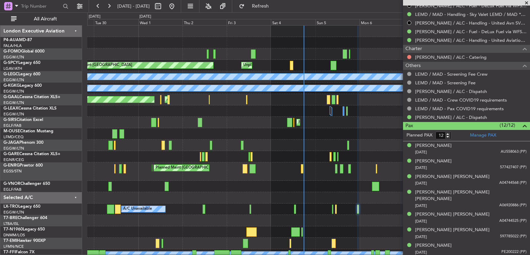
click at [526, 3] on span at bounding box center [526, 3] width 7 height 6
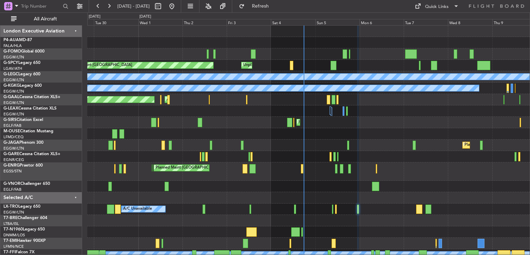
type input "0"
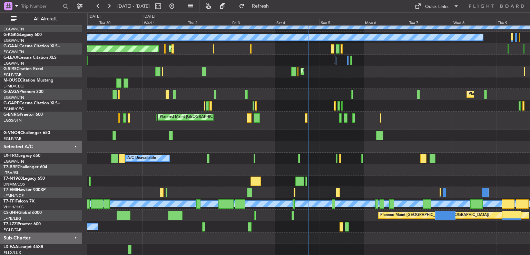
click at [352, 153] on div "A/C Unavailable Planned Maint London (Luton)" at bounding box center [308, 158] width 442 height 11
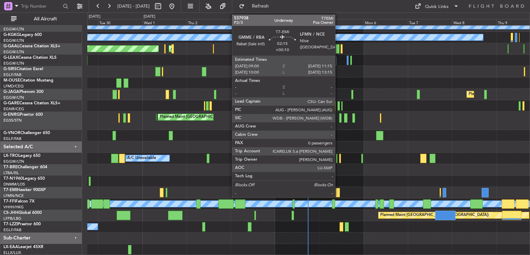
click at [338, 193] on div at bounding box center [338, 192] width 4 height 9
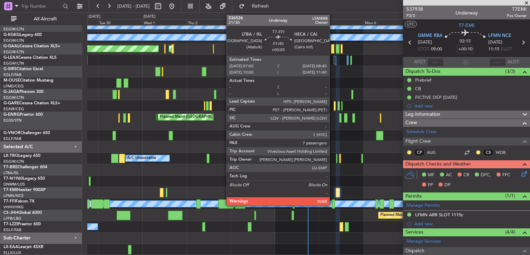
click at [333, 204] on div at bounding box center [333, 203] width 3 height 9
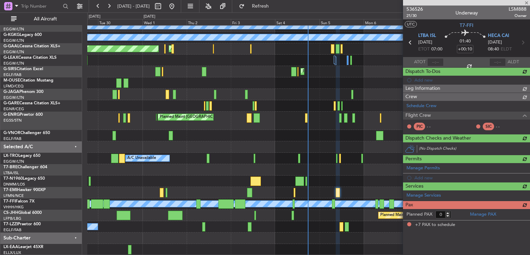
type input "+00:05"
type input "7"
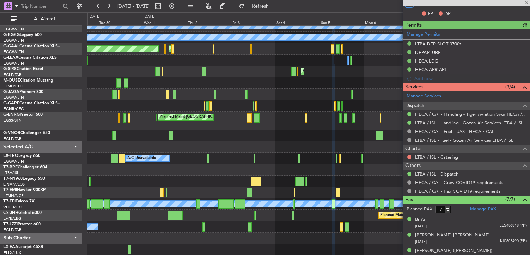
scroll to position [233, 0]
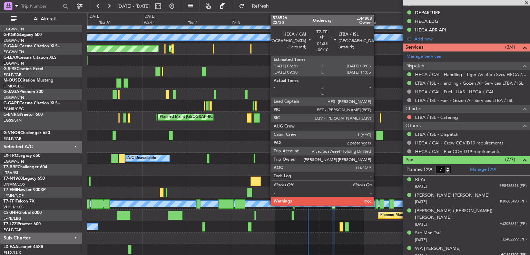
click at [377, 202] on div at bounding box center [376, 203] width 3 height 9
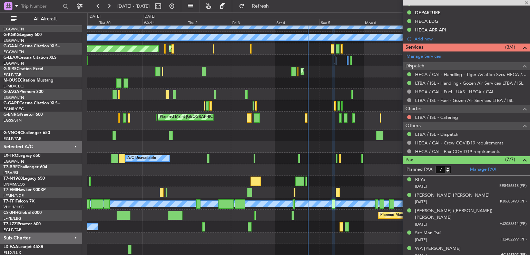
type input "-00:10"
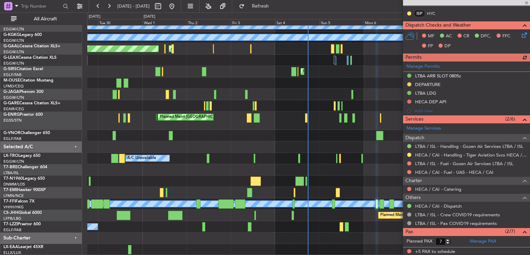
scroll to position [164, 0]
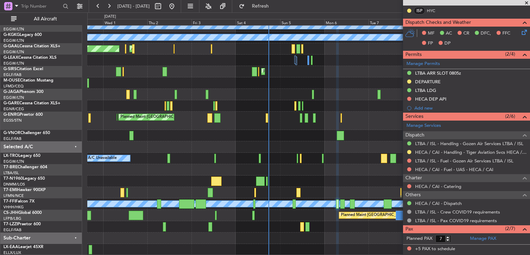
click at [337, 217] on div "Planned Maint Bremen Unplanned Maint Bremen A/C Unavailable London (Luton) A/C …" at bounding box center [308, 115] width 442 height 280
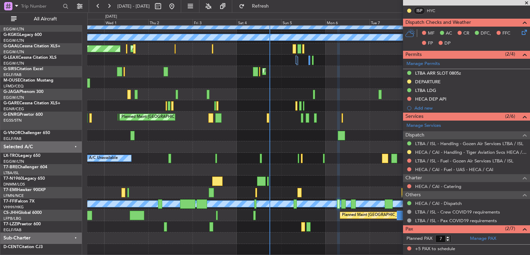
scroll to position [193, 0]
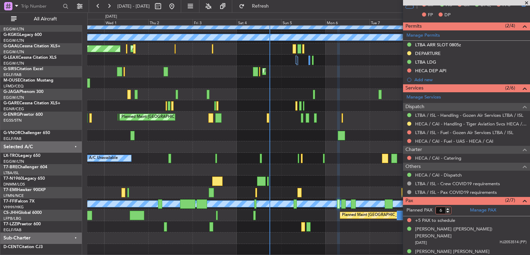
click at [449, 211] on input "6" at bounding box center [443, 210] width 16 height 8
click at [449, 211] on input "5" at bounding box center [443, 210] width 16 height 8
click at [449, 211] on input "4" at bounding box center [443, 210] width 16 height 8
click at [449, 211] on input "3" at bounding box center [443, 210] width 16 height 8
click at [449, 211] on input "2" at bounding box center [443, 210] width 16 height 8
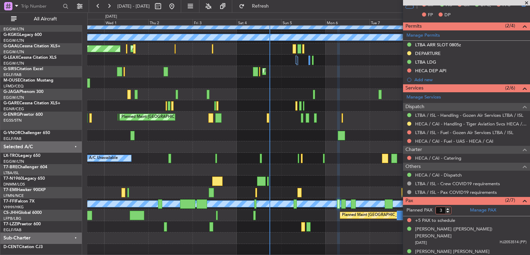
type input "3"
click at [448, 207] on input "3" at bounding box center [443, 210] width 16 height 8
click at [459, 206] on form "Planned PAX" at bounding box center [434, 210] width 63 height 11
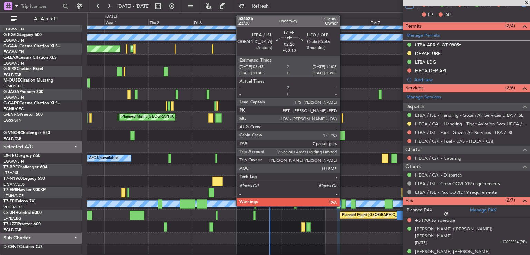
click at [343, 205] on div at bounding box center [343, 203] width 4 height 9
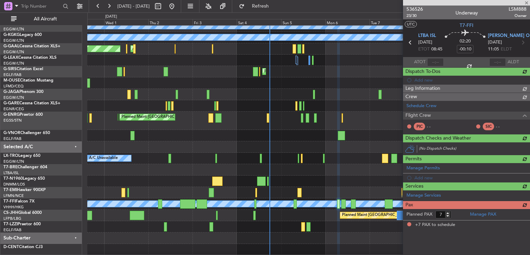
type input "+00:10"
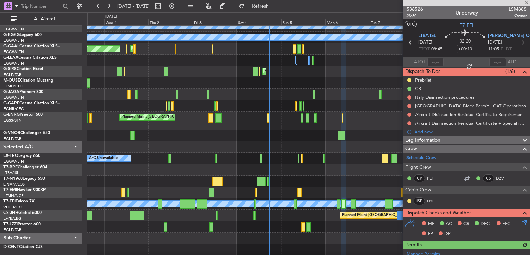
scroll to position [179, 0]
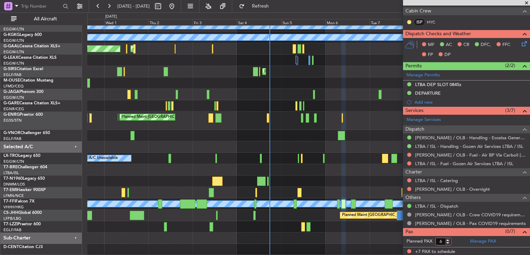
click at [448, 242] on input "6" at bounding box center [443, 241] width 16 height 8
click at [448, 242] on input "5" at bounding box center [443, 241] width 16 height 8
click at [448, 242] on input "4" at bounding box center [443, 241] width 16 height 8
click at [448, 242] on input "3" at bounding box center [443, 241] width 16 height 8
click at [448, 242] on input "2" at bounding box center [443, 241] width 16 height 8
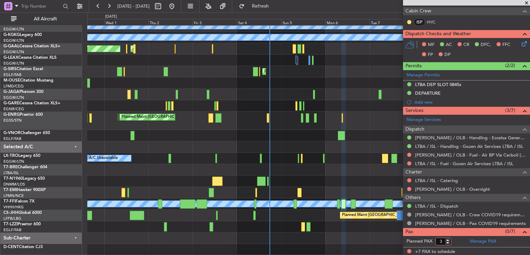
type input "3"
click at [448, 238] on input "3" at bounding box center [443, 241] width 16 height 8
click at [461, 237] on form "Planned PAX 3" at bounding box center [434, 241] width 63 height 11
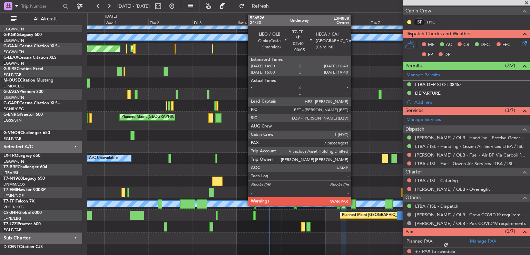
click at [354, 204] on div at bounding box center [353, 203] width 5 height 9
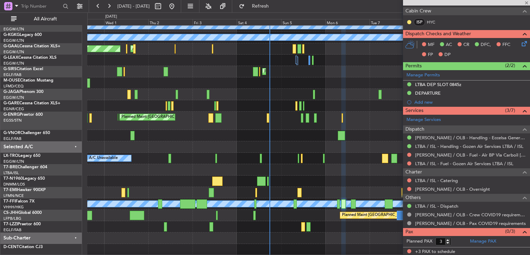
type input "+00:05"
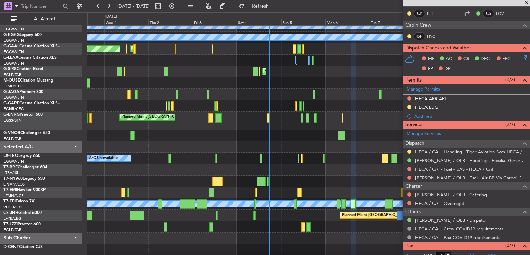
scroll to position [161, 0]
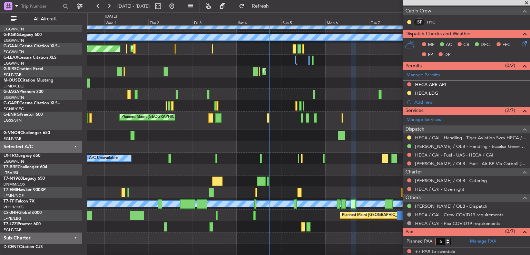
click at [447, 242] on input "6" at bounding box center [443, 241] width 16 height 8
click at [447, 242] on input "5" at bounding box center [443, 241] width 16 height 8
click at [447, 242] on input "4" at bounding box center [443, 241] width 16 height 8
click at [447, 242] on input "3" at bounding box center [443, 241] width 16 height 8
click at [447, 242] on input "2" at bounding box center [443, 241] width 16 height 8
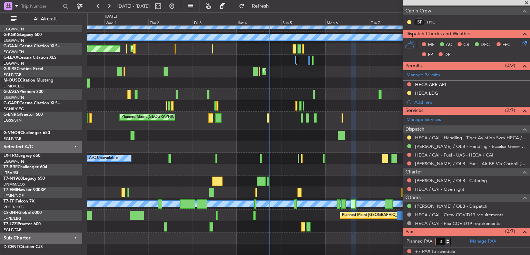
type input "3"
click at [448, 238] on input "3" at bounding box center [443, 241] width 16 height 8
click at [458, 238] on form "Planned PAX" at bounding box center [434, 241] width 63 height 11
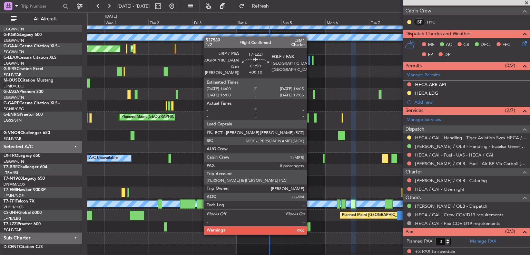
click at [310, 227] on div at bounding box center [308, 226] width 4 height 9
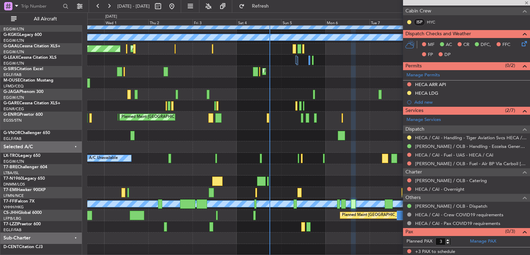
type input "+00:10"
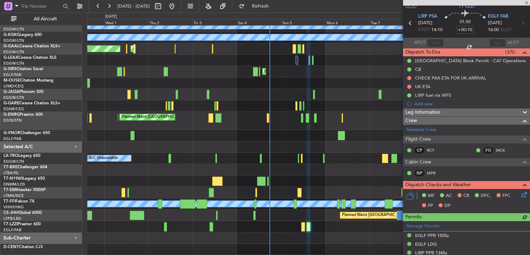
scroll to position [14, 0]
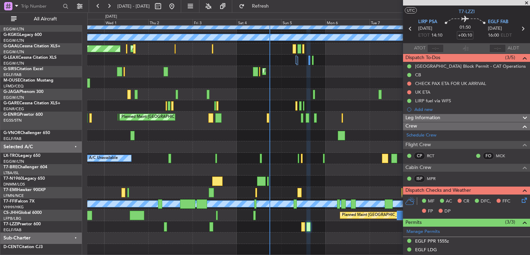
click at [526, 3] on span at bounding box center [526, 3] width 7 height 6
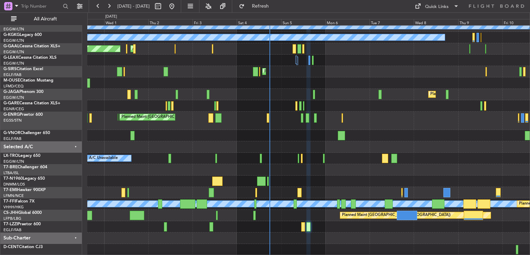
type input "0"
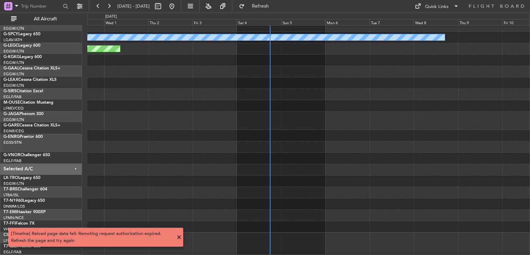
scroll to position [28, 0]
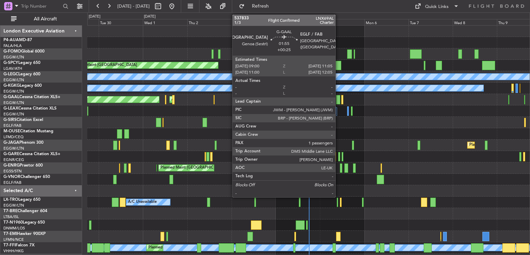
click at [338, 98] on div at bounding box center [338, 99] width 4 height 9
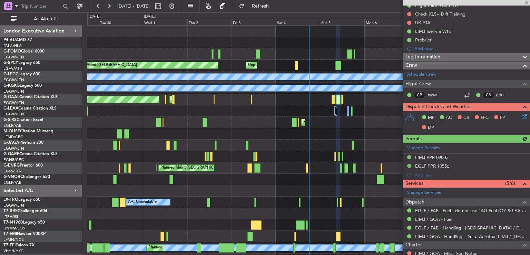
scroll to position [163, 0]
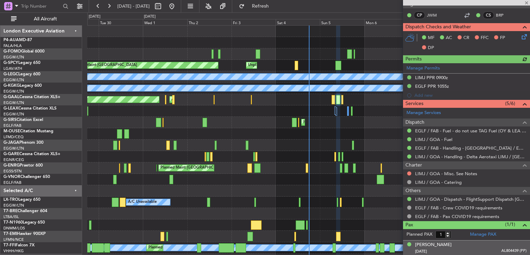
click at [463, 243] on div "Jan Carolin WILSON 20/11/1972 AL804439 (PP)" at bounding box center [470, 247] width 111 height 13
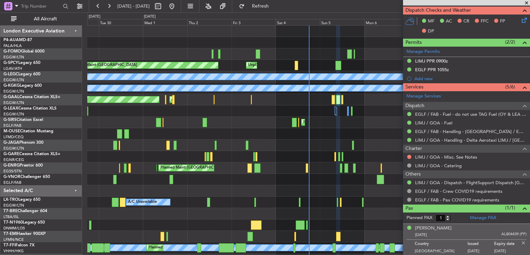
click at [356, 168] on div "Planned Maint London (Stansted) Planned Maint London (Stansted)" at bounding box center [308, 167] width 442 height 11
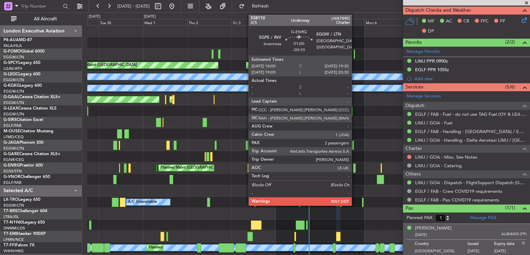
click at [355, 167] on div at bounding box center [354, 167] width 3 height 9
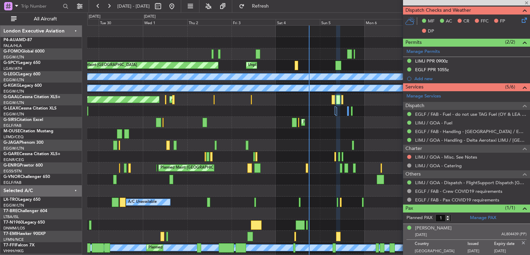
type input "-00:10"
type input "2"
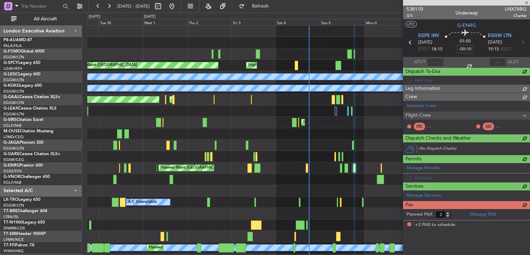
scroll to position [0, 0]
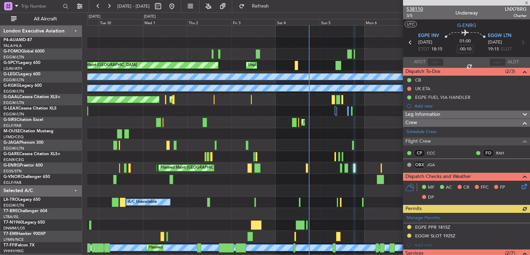
click at [416, 7] on span "538110" at bounding box center [414, 9] width 17 height 7
